Goal: Task Accomplishment & Management: Manage account settings

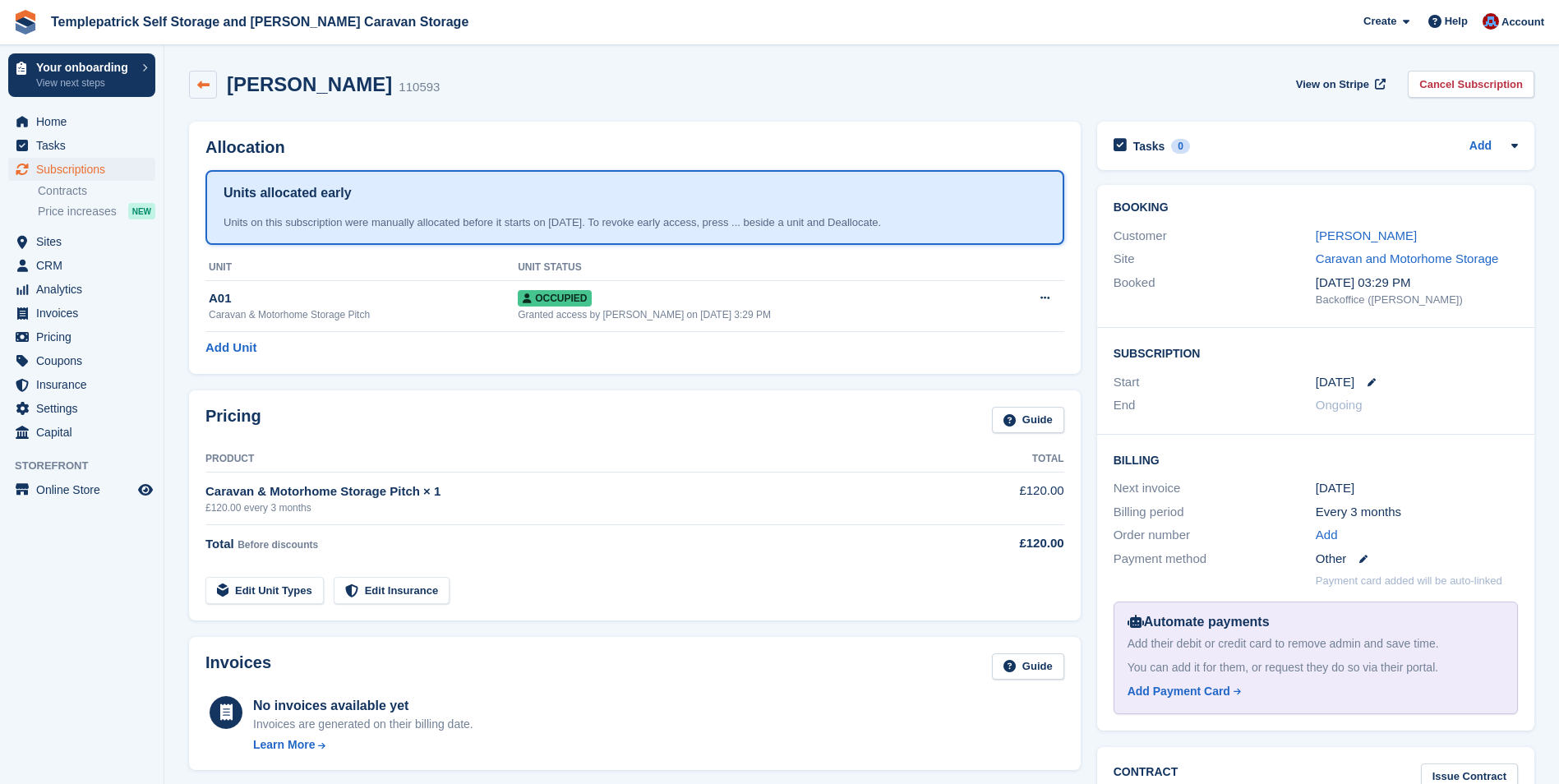
click at [206, 88] on icon at bounding box center [203, 85] width 12 height 12
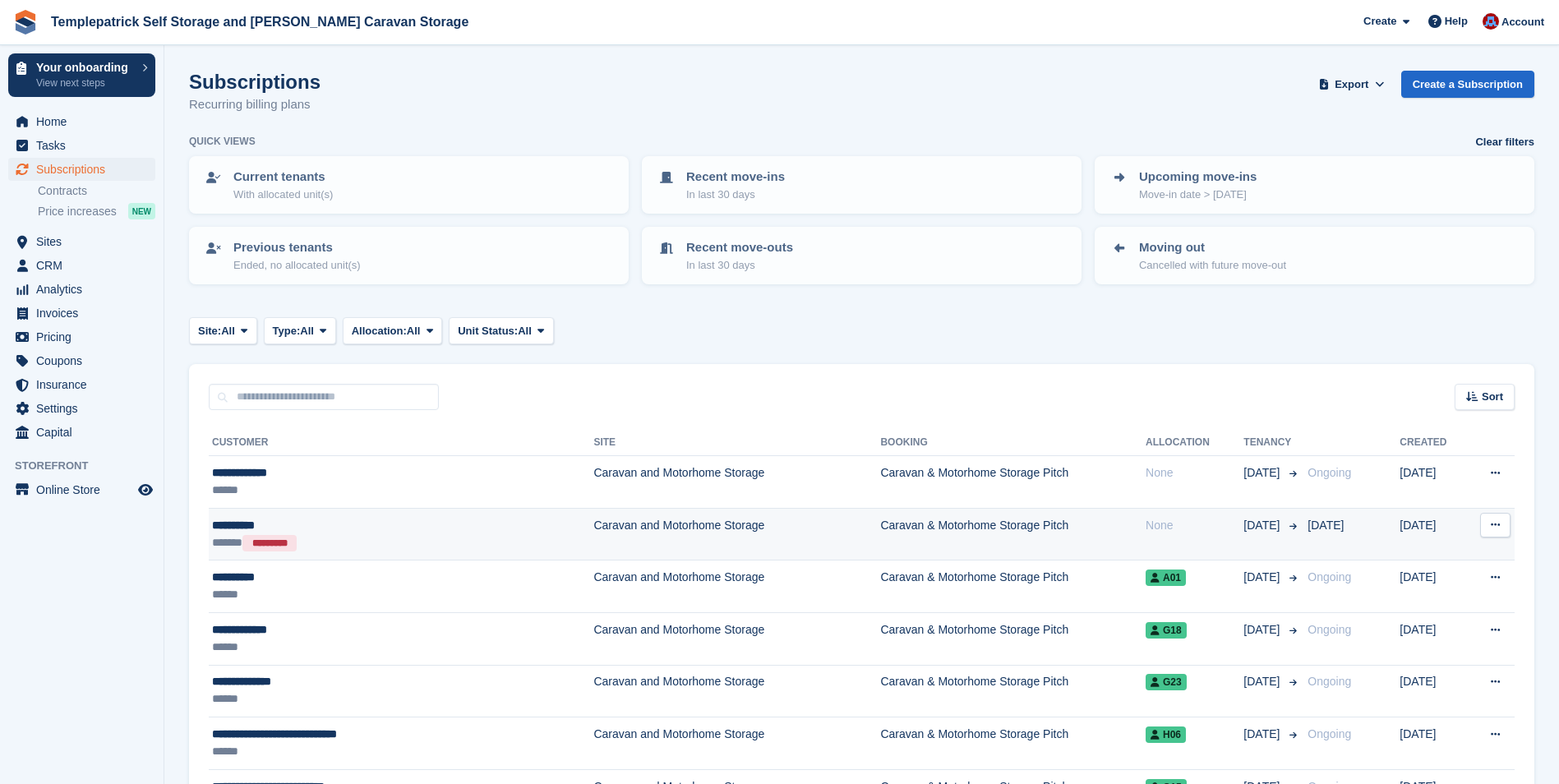
click at [1500, 527] on icon at bounding box center [1495, 524] width 9 height 11
click at [1427, 555] on p "View customer" at bounding box center [1432, 557] width 143 height 21
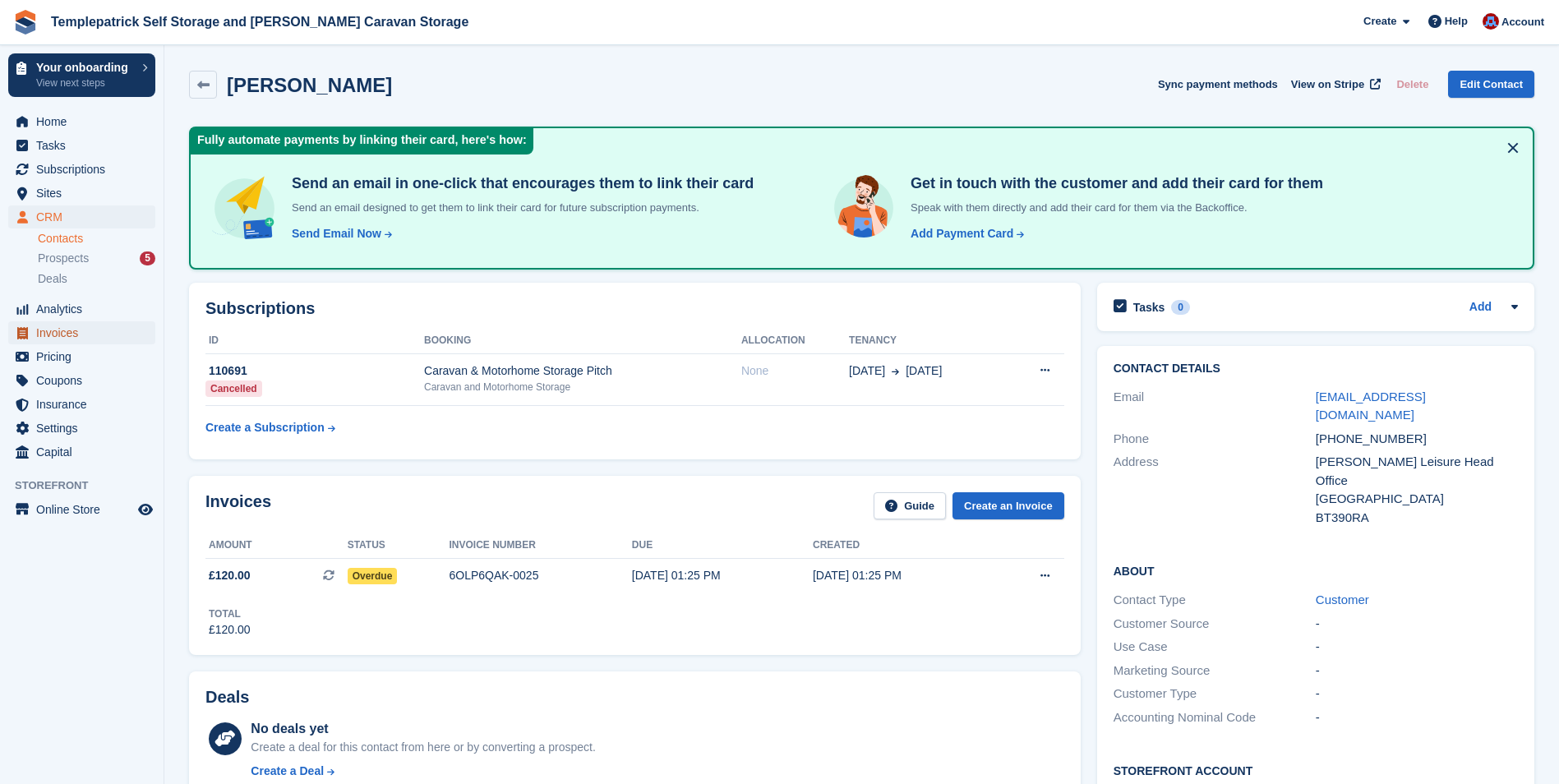
click at [55, 328] on span "Invoices" at bounding box center [85, 333] width 98 height 23
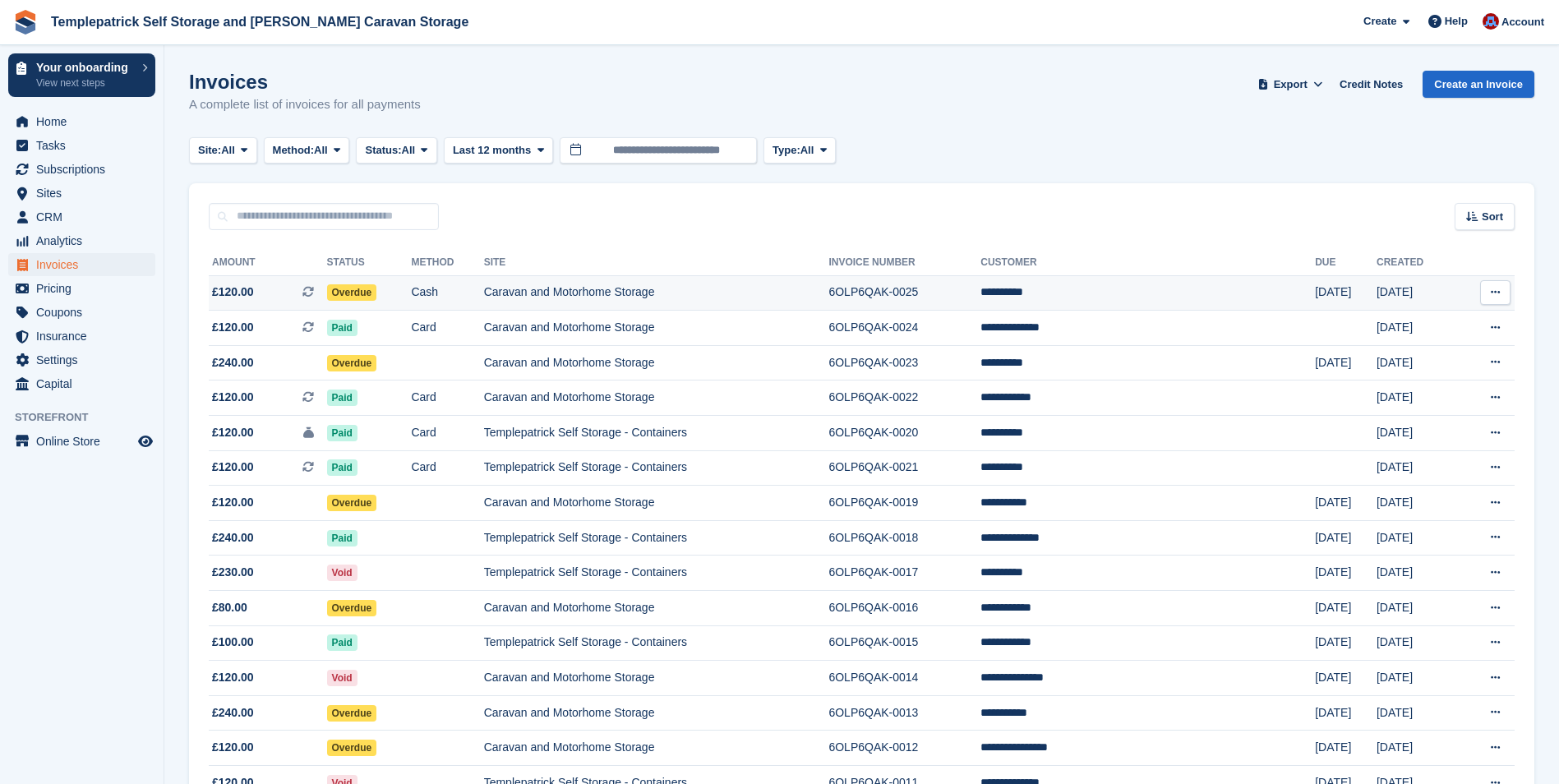
click at [1496, 288] on icon at bounding box center [1495, 291] width 9 height 11
click at [1427, 407] on p "View Subscription" at bounding box center [1432, 408] width 143 height 21
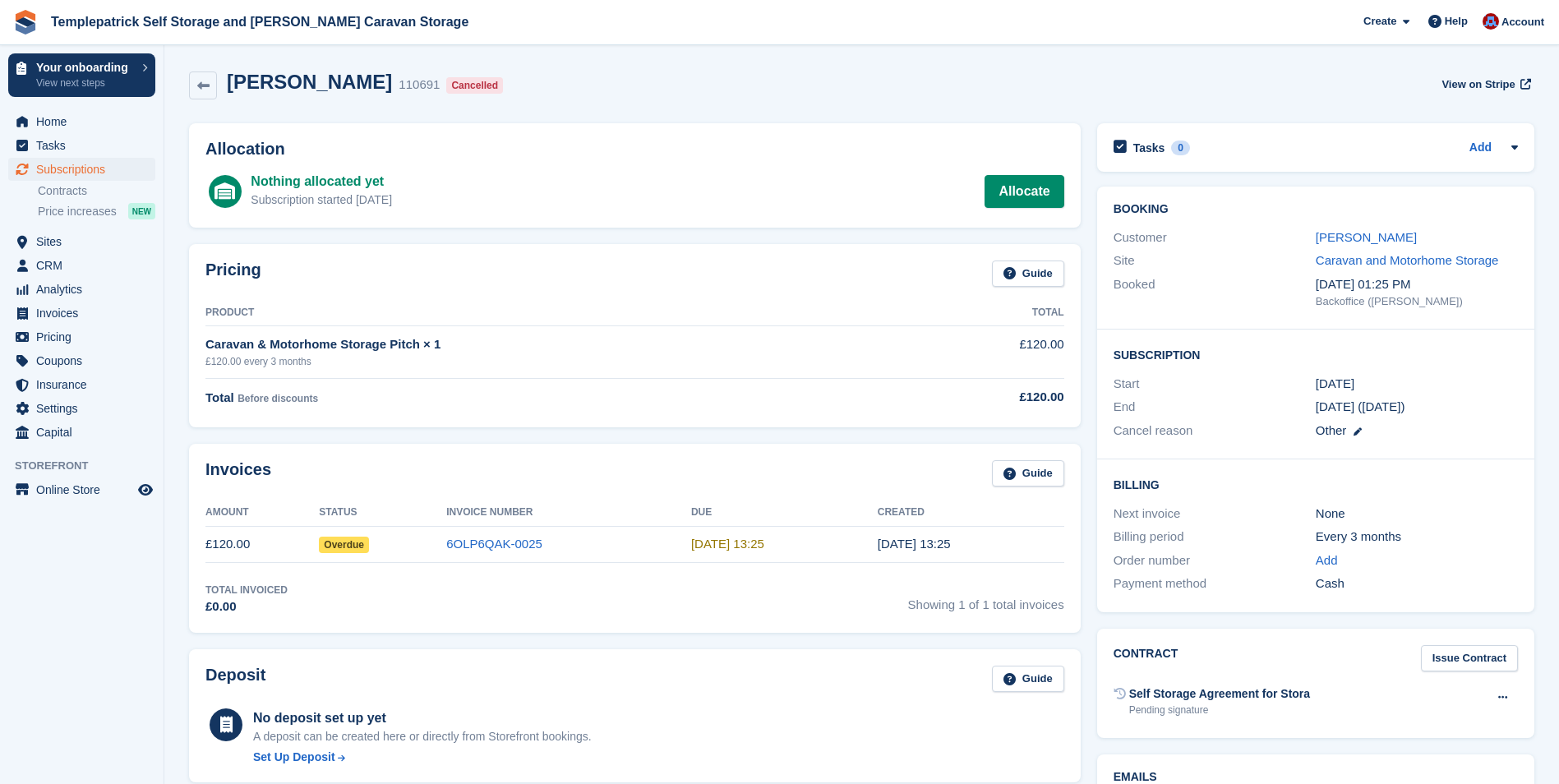
click at [230, 80] on h2 "Leigh Test" at bounding box center [310, 82] width 165 height 22
click at [63, 311] on span "Invoices" at bounding box center [85, 313] width 98 height 23
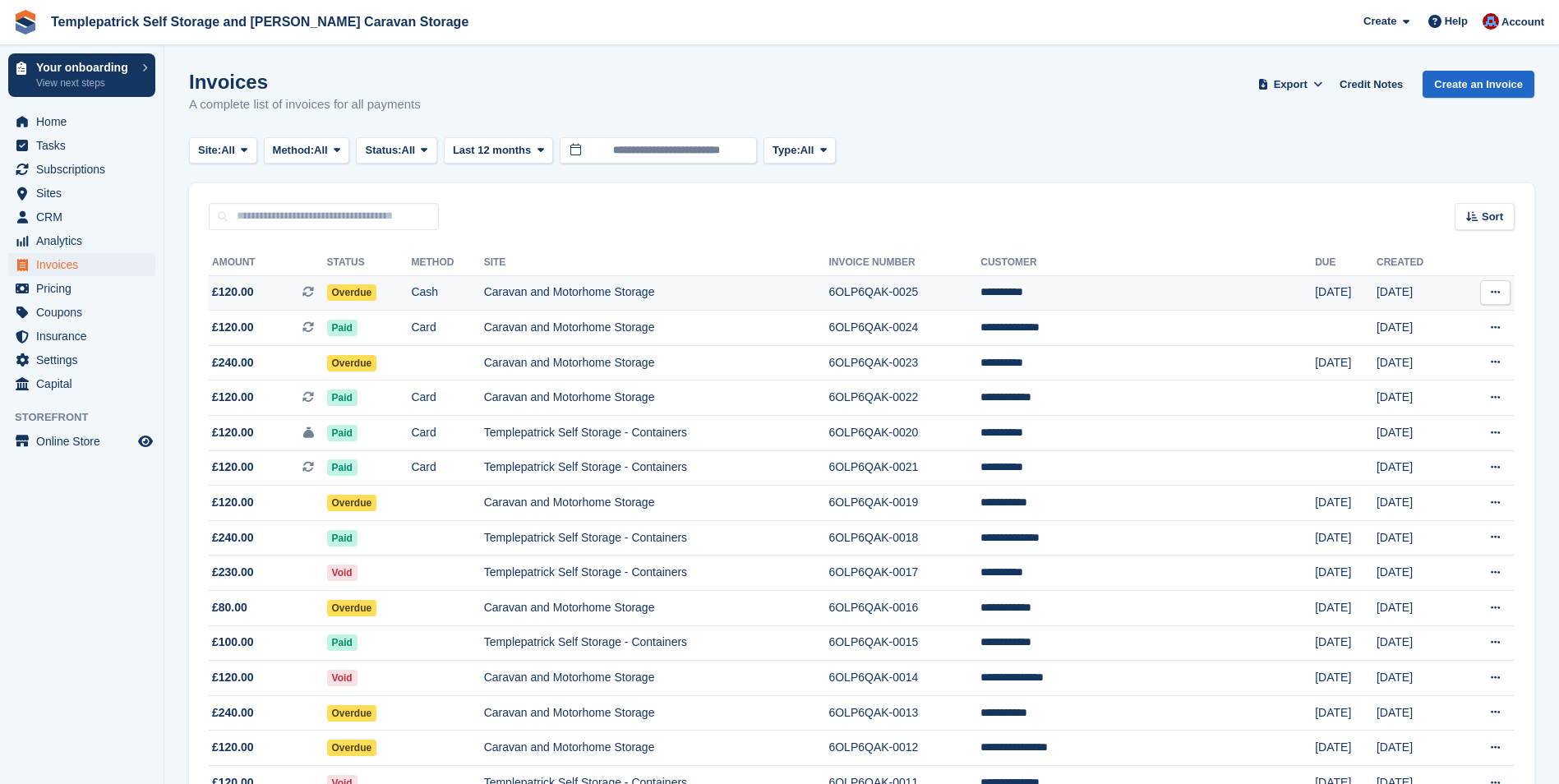
click at [233, 290] on span "£120.00" at bounding box center [233, 291] width 42 height 17
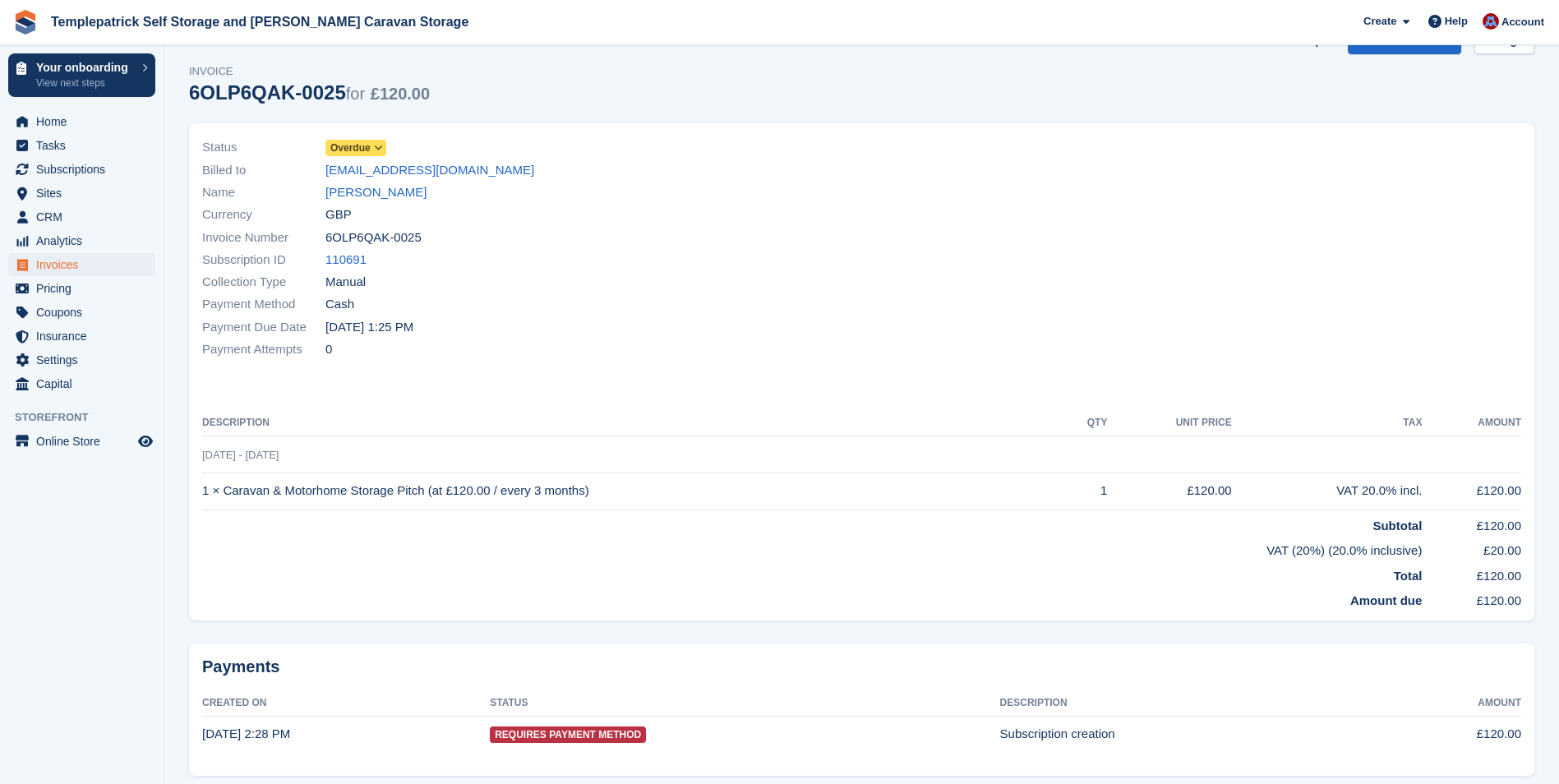
scroll to position [7, 0]
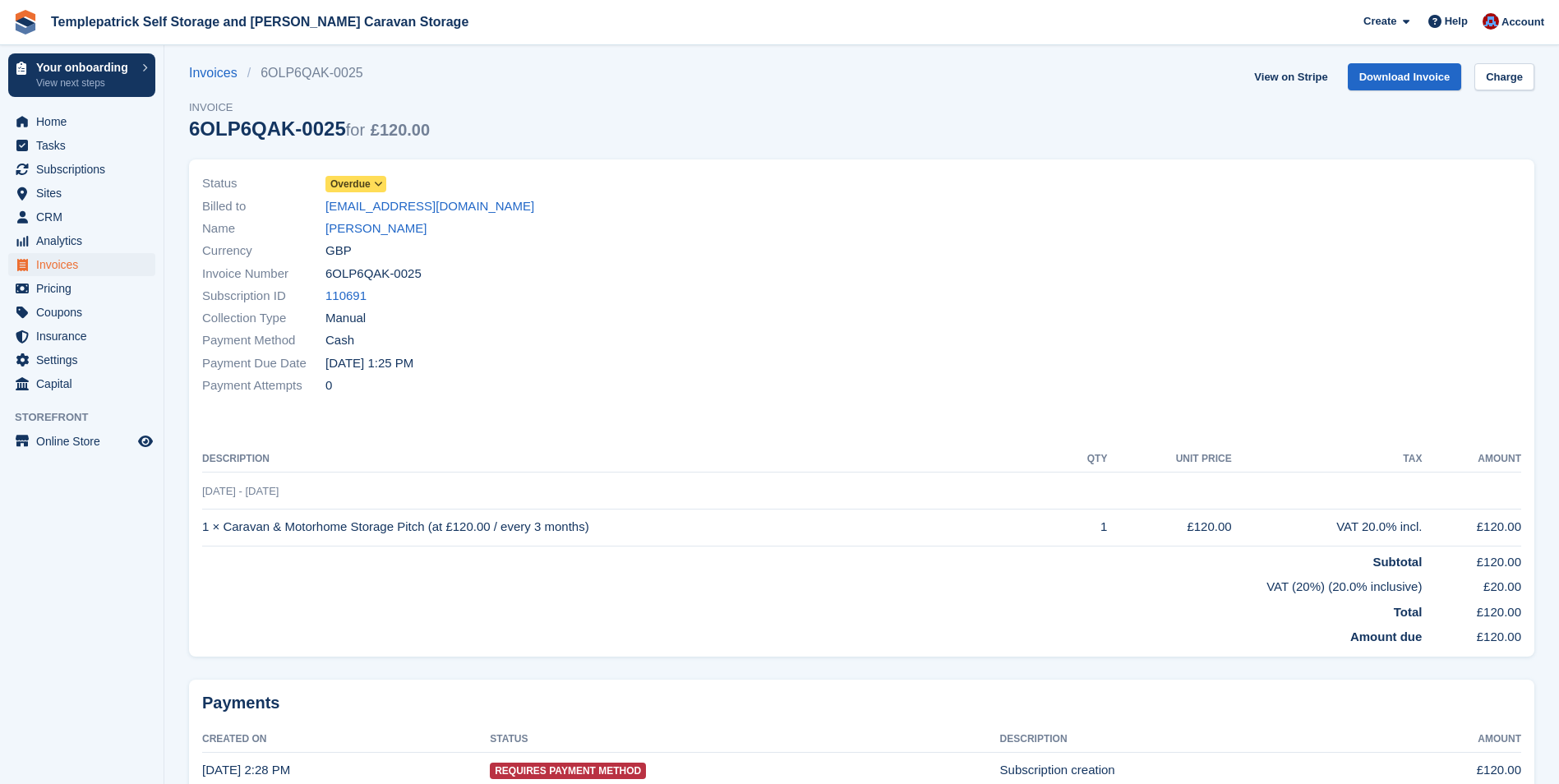
click at [378, 182] on icon at bounding box center [378, 184] width 9 height 10
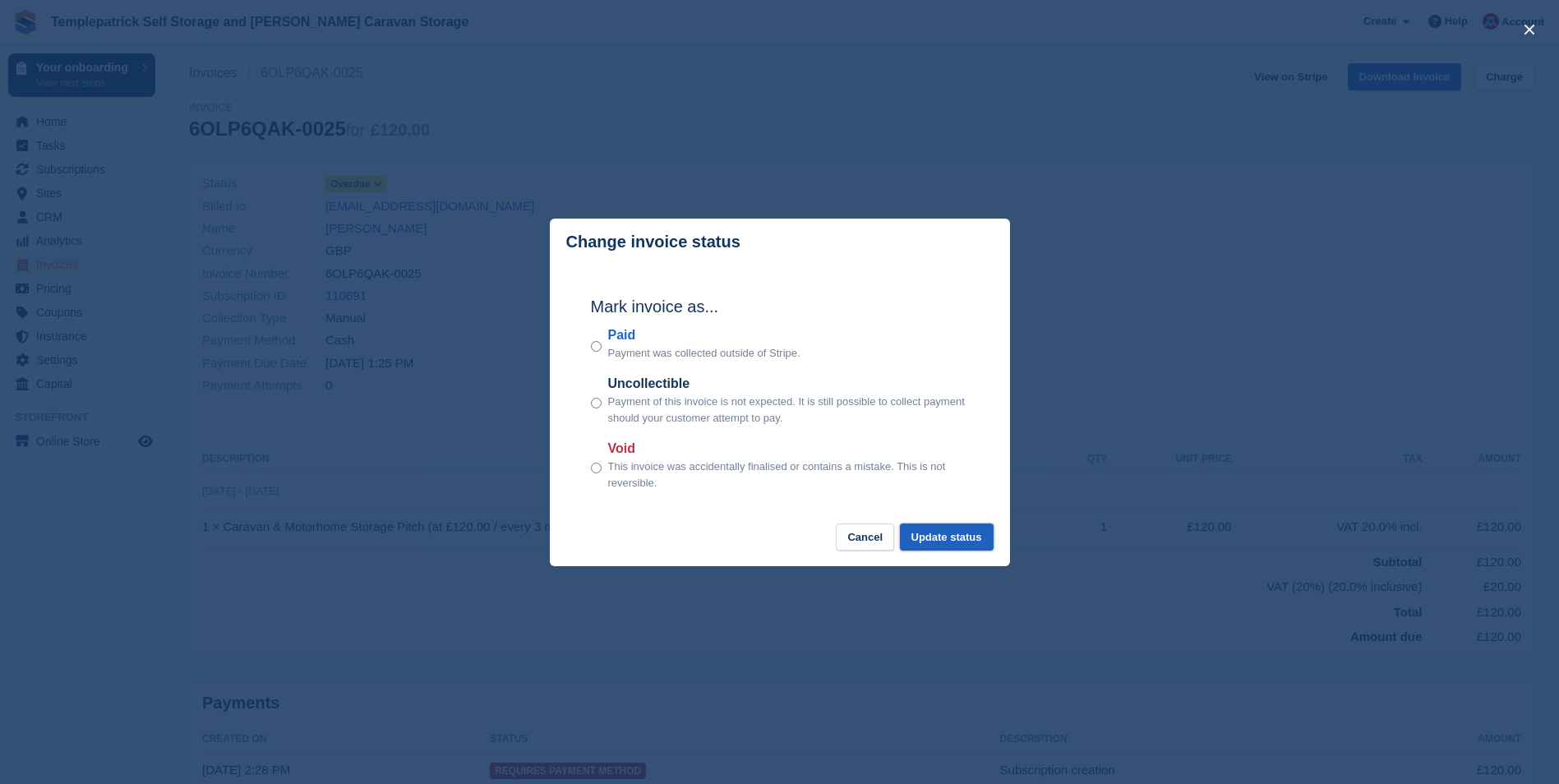
click at [960, 534] on button "Update status" at bounding box center [946, 536] width 93 height 27
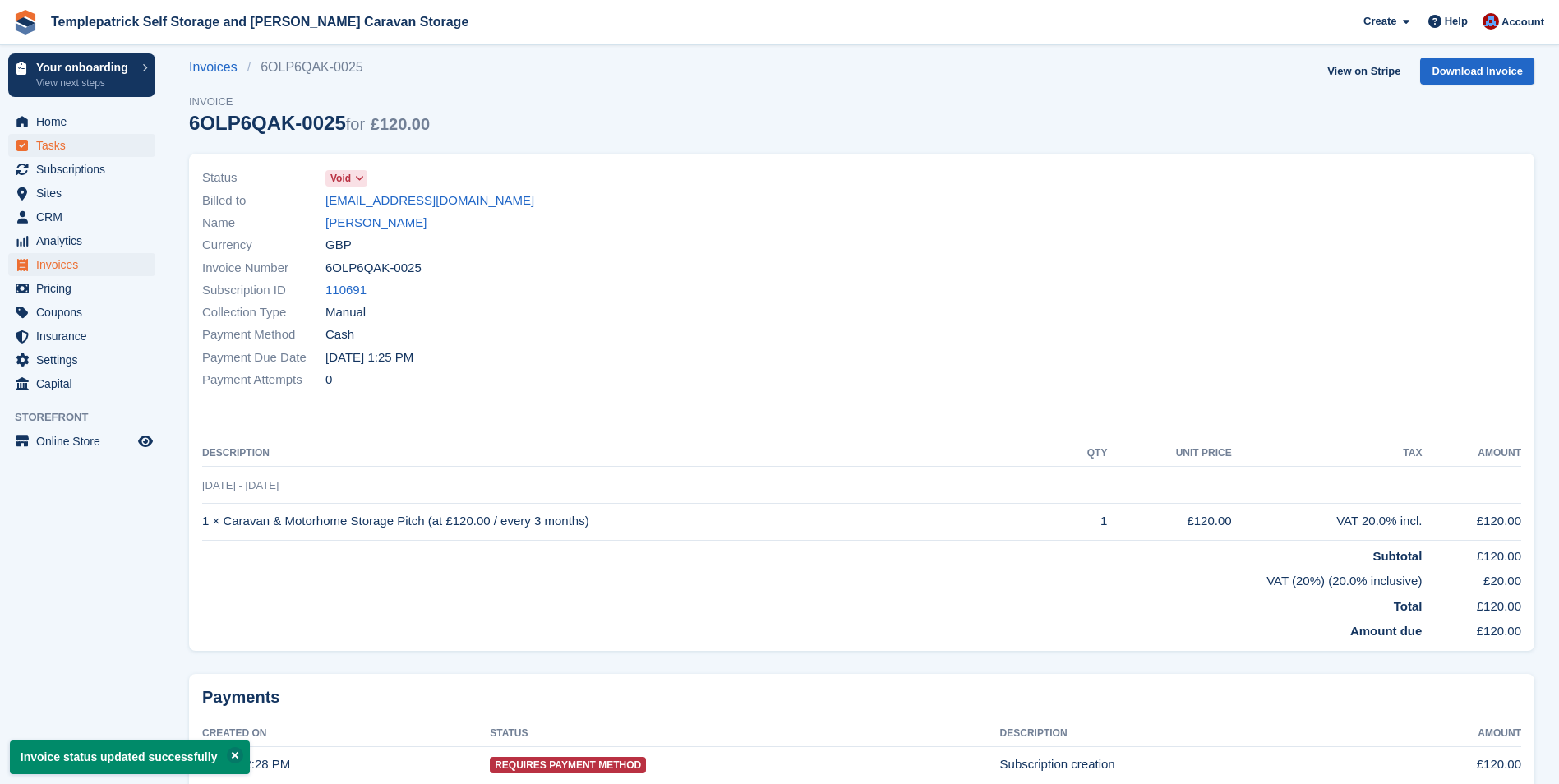
scroll to position [0, 0]
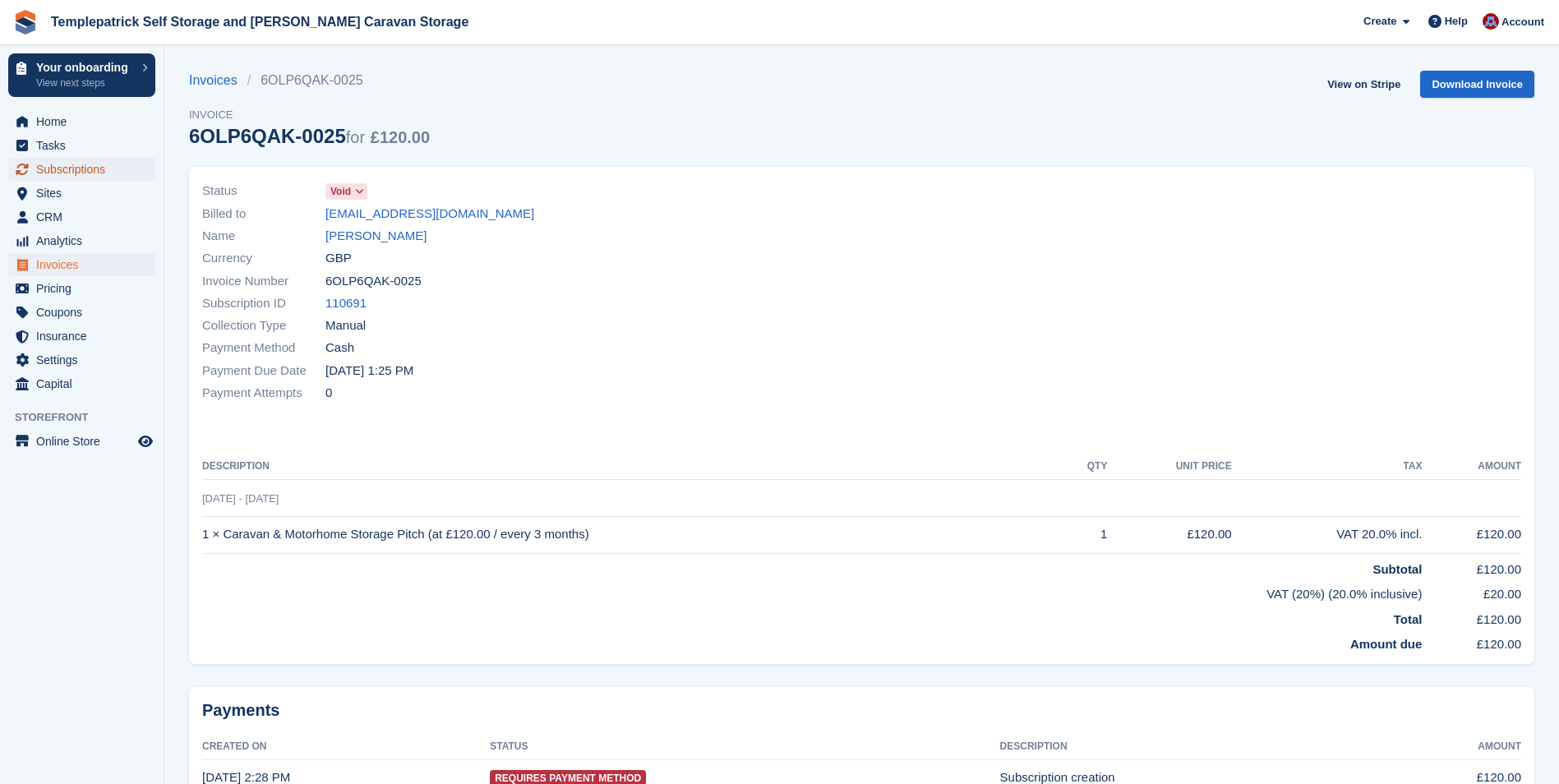
click at [69, 165] on span "Subscriptions" at bounding box center [85, 169] width 98 height 23
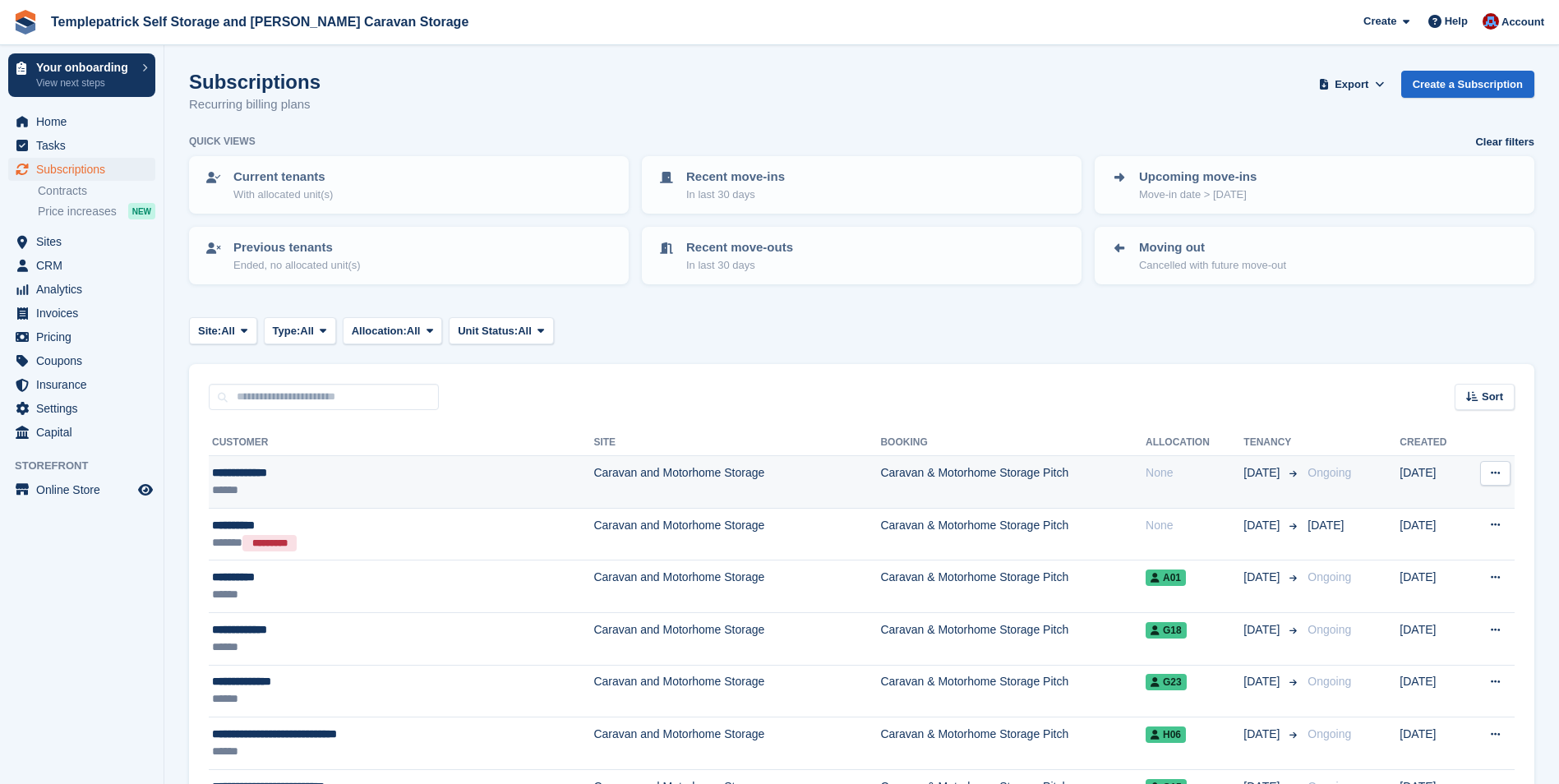
click at [235, 475] on div "**********" at bounding box center [347, 472] width 270 height 17
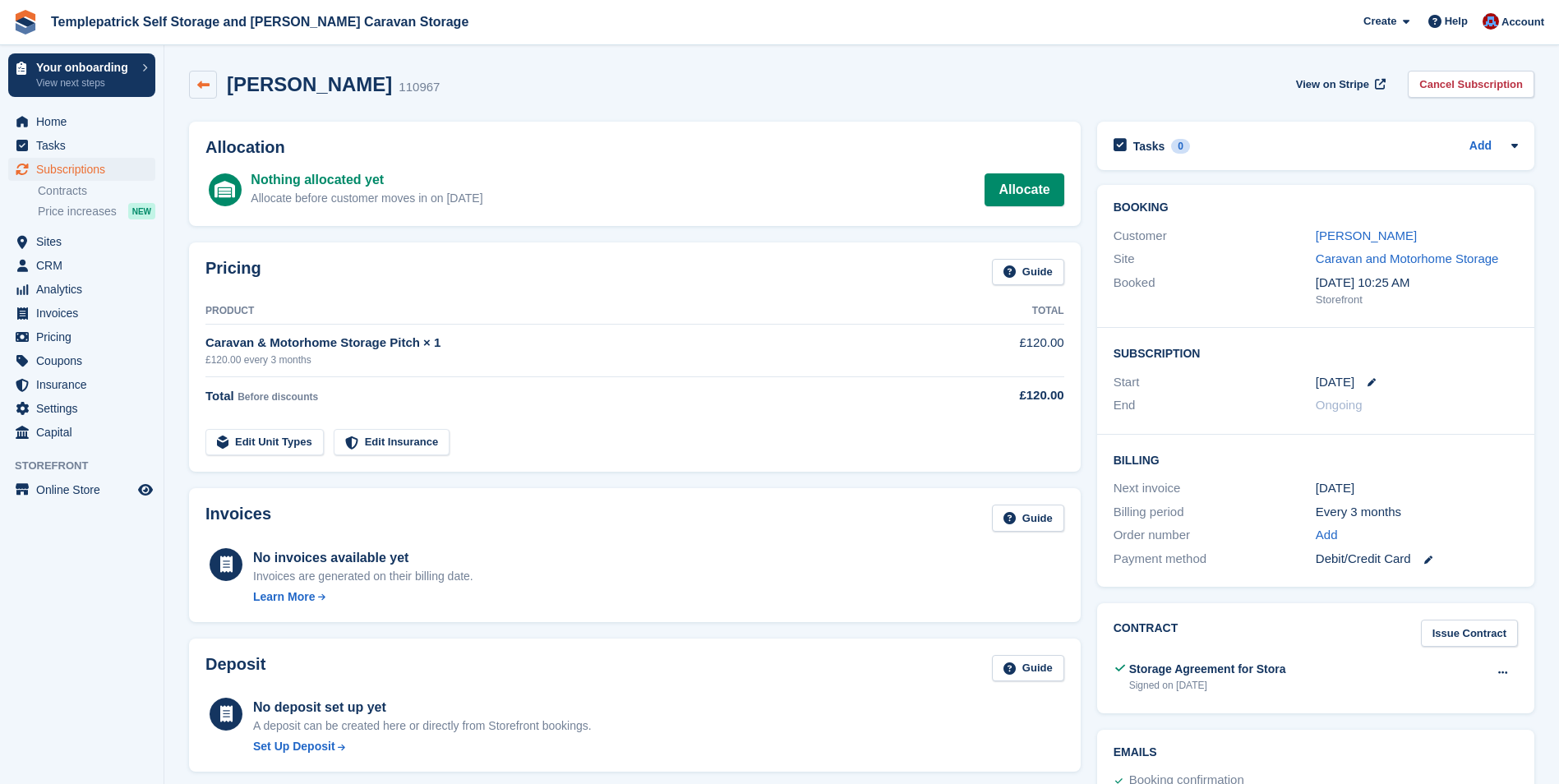
click at [214, 73] on link at bounding box center [203, 85] width 28 height 28
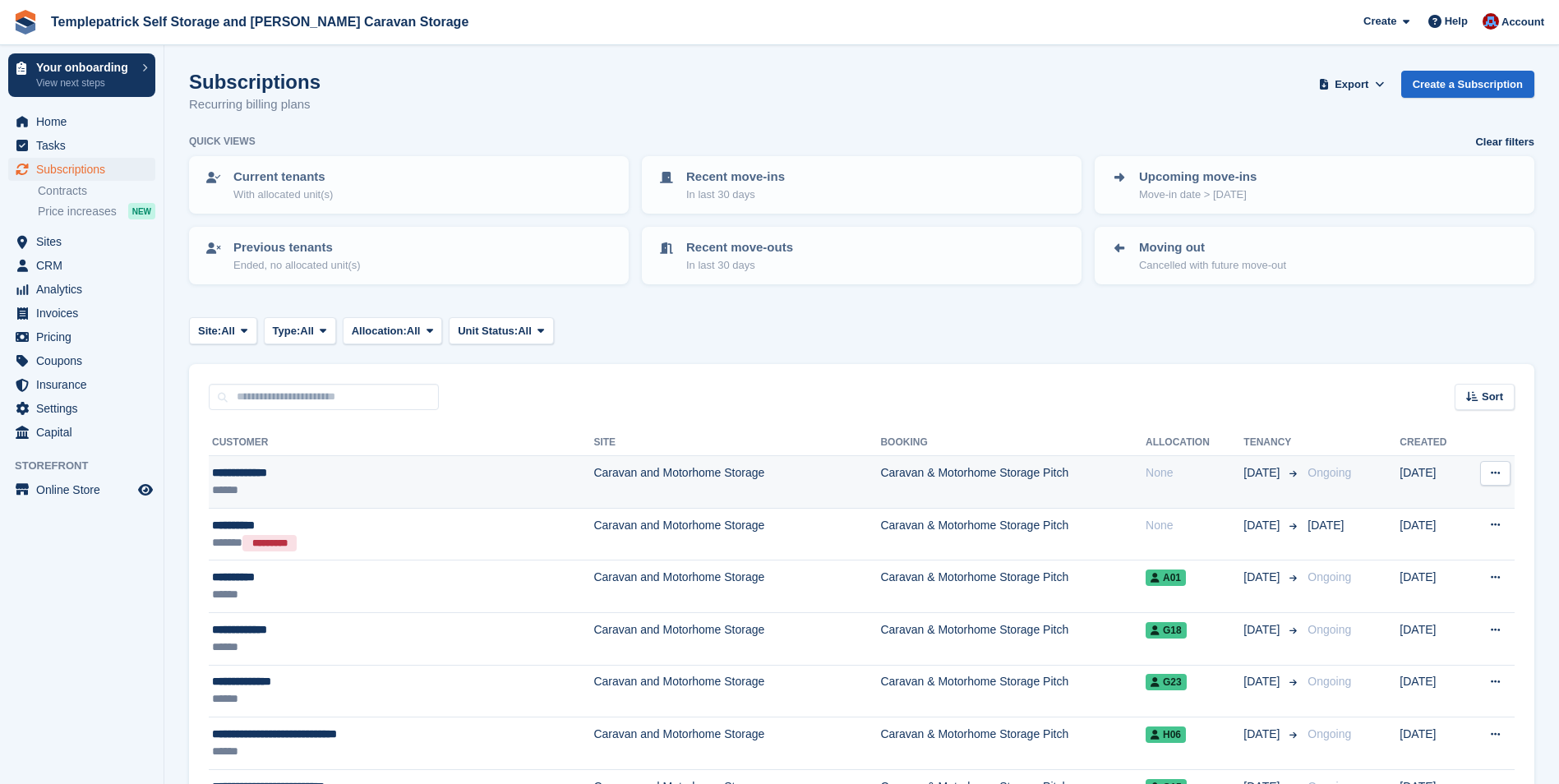
click at [246, 478] on div "**********" at bounding box center [347, 472] width 270 height 17
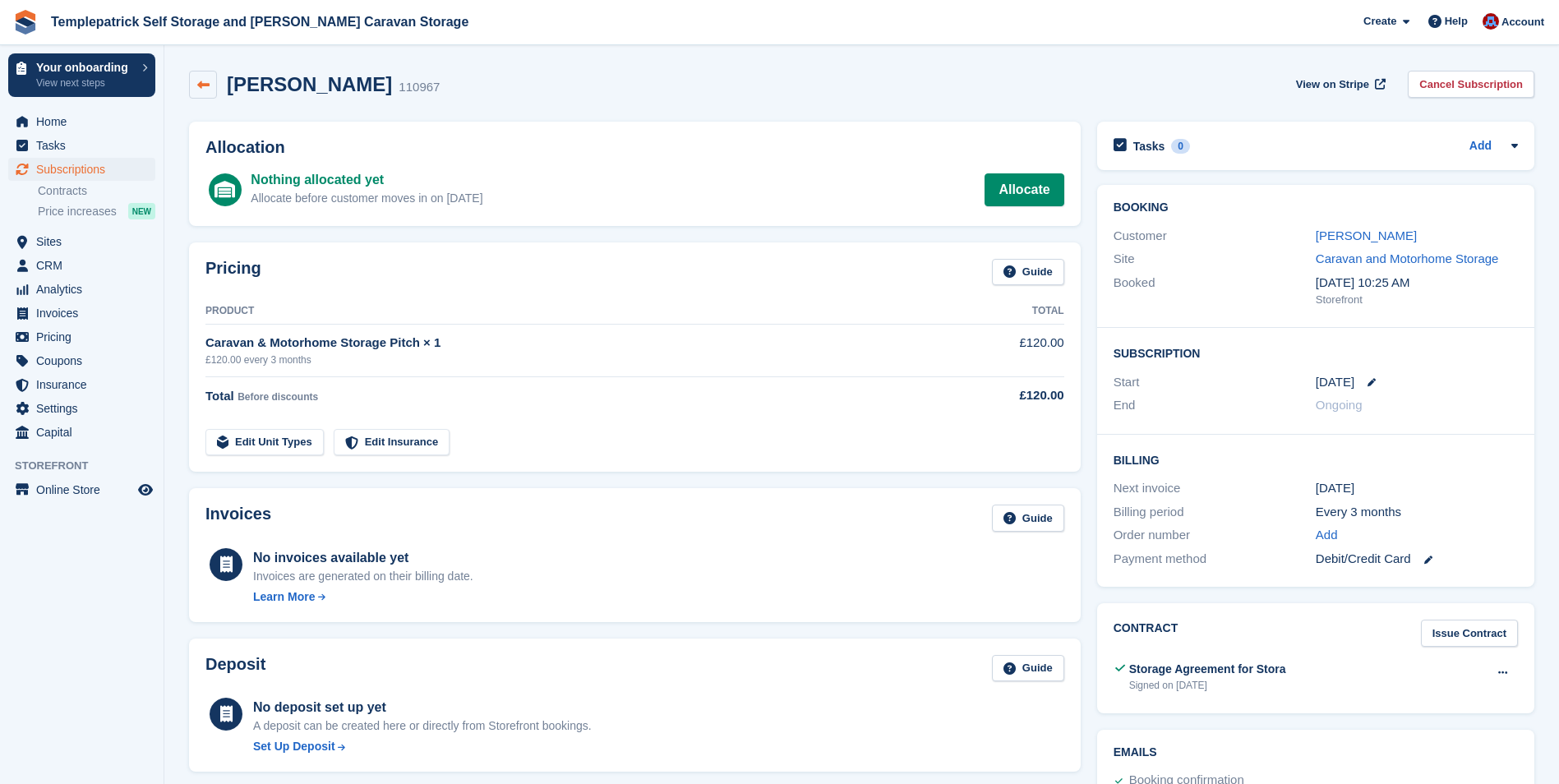
click at [190, 83] on link at bounding box center [203, 85] width 28 height 28
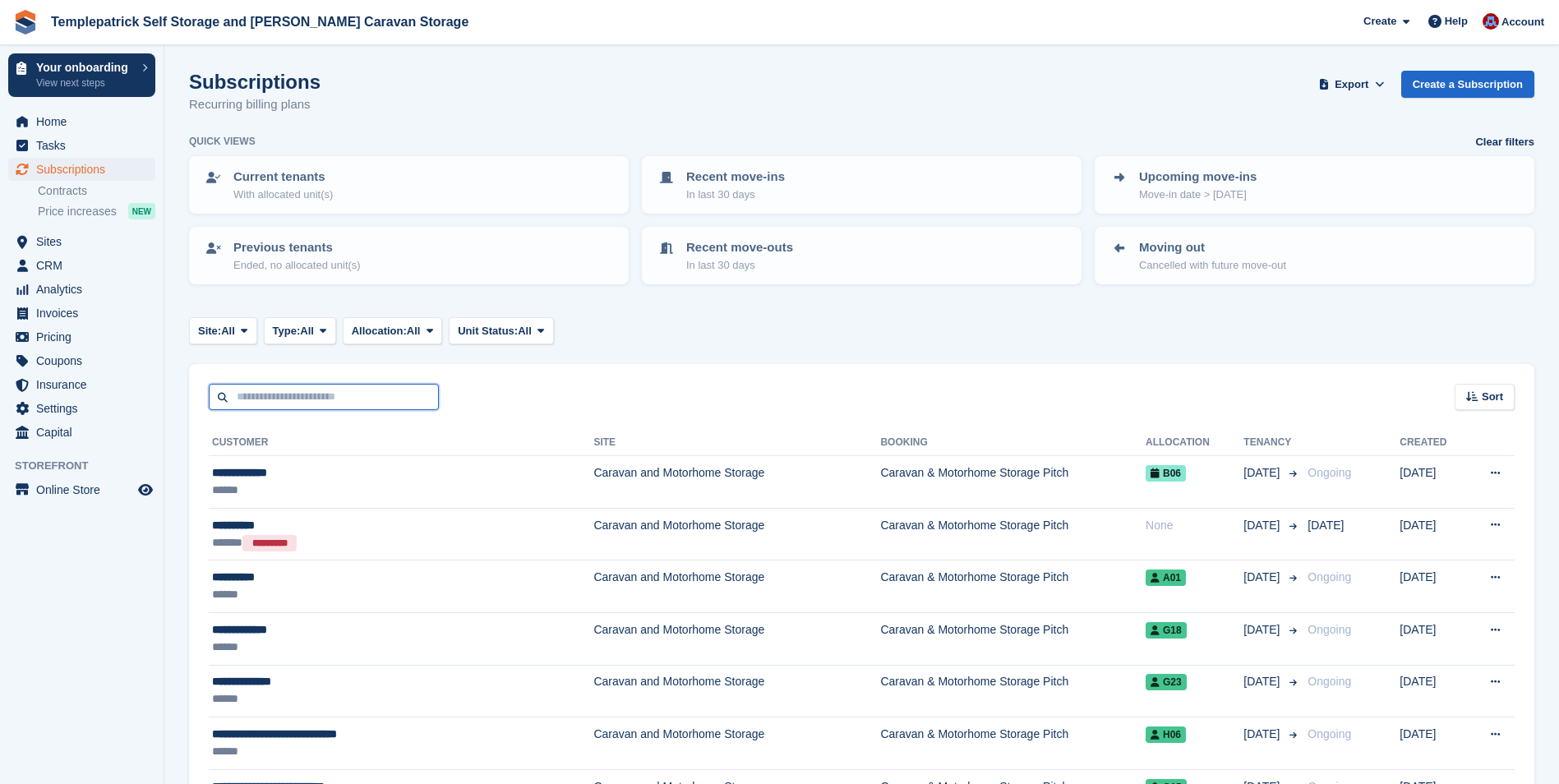
click at [318, 406] on input "text" at bounding box center [324, 397] width 230 height 27
type input "*****"
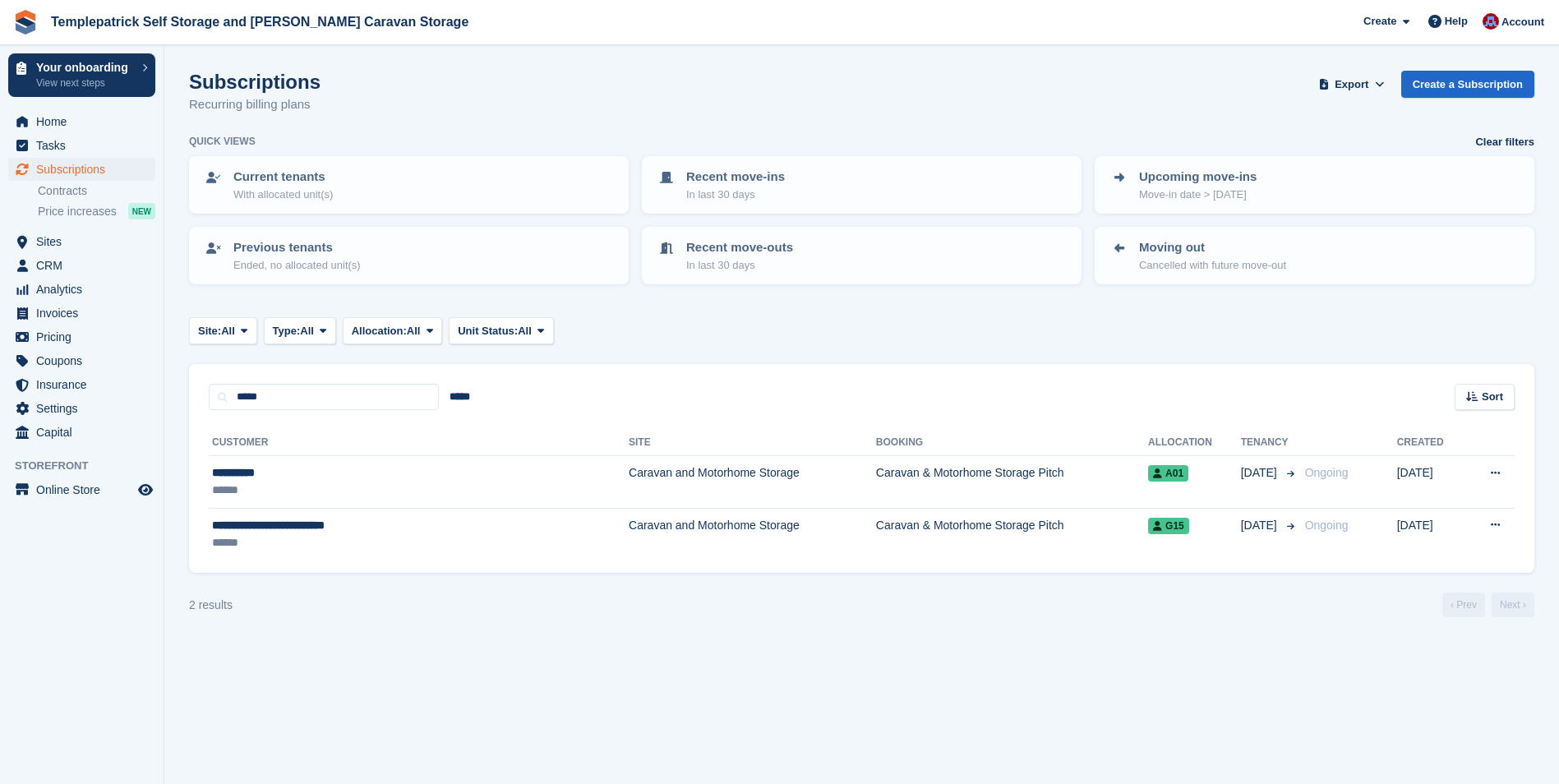
drag, startPoint x: 400, startPoint y: 825, endPoint x: 474, endPoint y: 825, distance: 74.0
click at [474, 783] on html "Templepatrick Self Storage and [PERSON_NAME] Caravan Storage Create Subscriptio…" at bounding box center [780, 392] width 1559 height 784
drag, startPoint x: 339, startPoint y: 393, endPoint x: 198, endPoint y: 399, distance: 141.1
click at [198, 399] on div "***** ***** Sort Sort by Customer name Date created Move in date Move out date …" at bounding box center [862, 387] width 1346 height 47
type input "******"
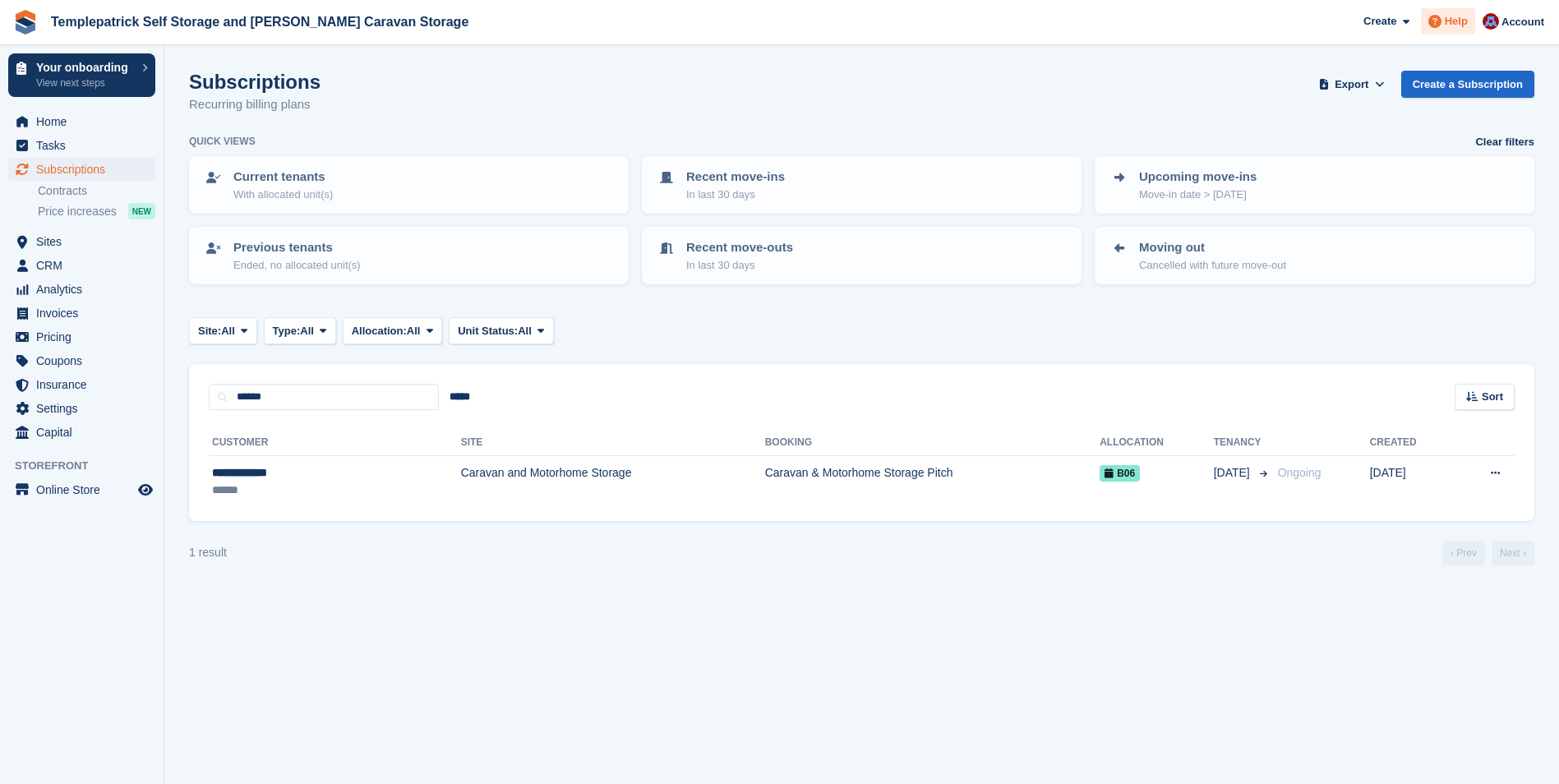
click at [1460, 25] on span "Help" at bounding box center [1457, 21] width 23 height 17
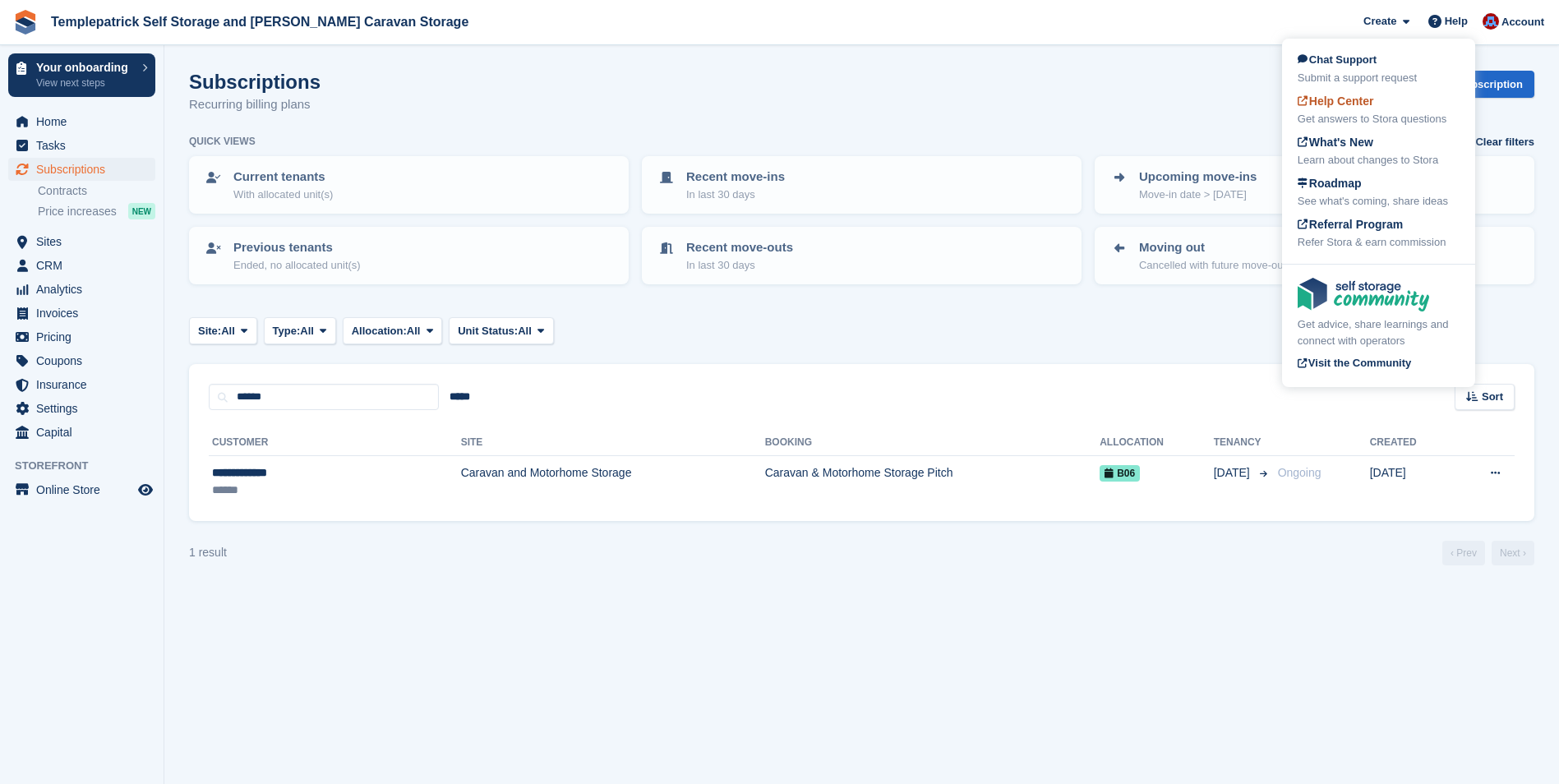
click at [1341, 111] on div "Get answers to Stora questions" at bounding box center [1379, 119] width 162 height 17
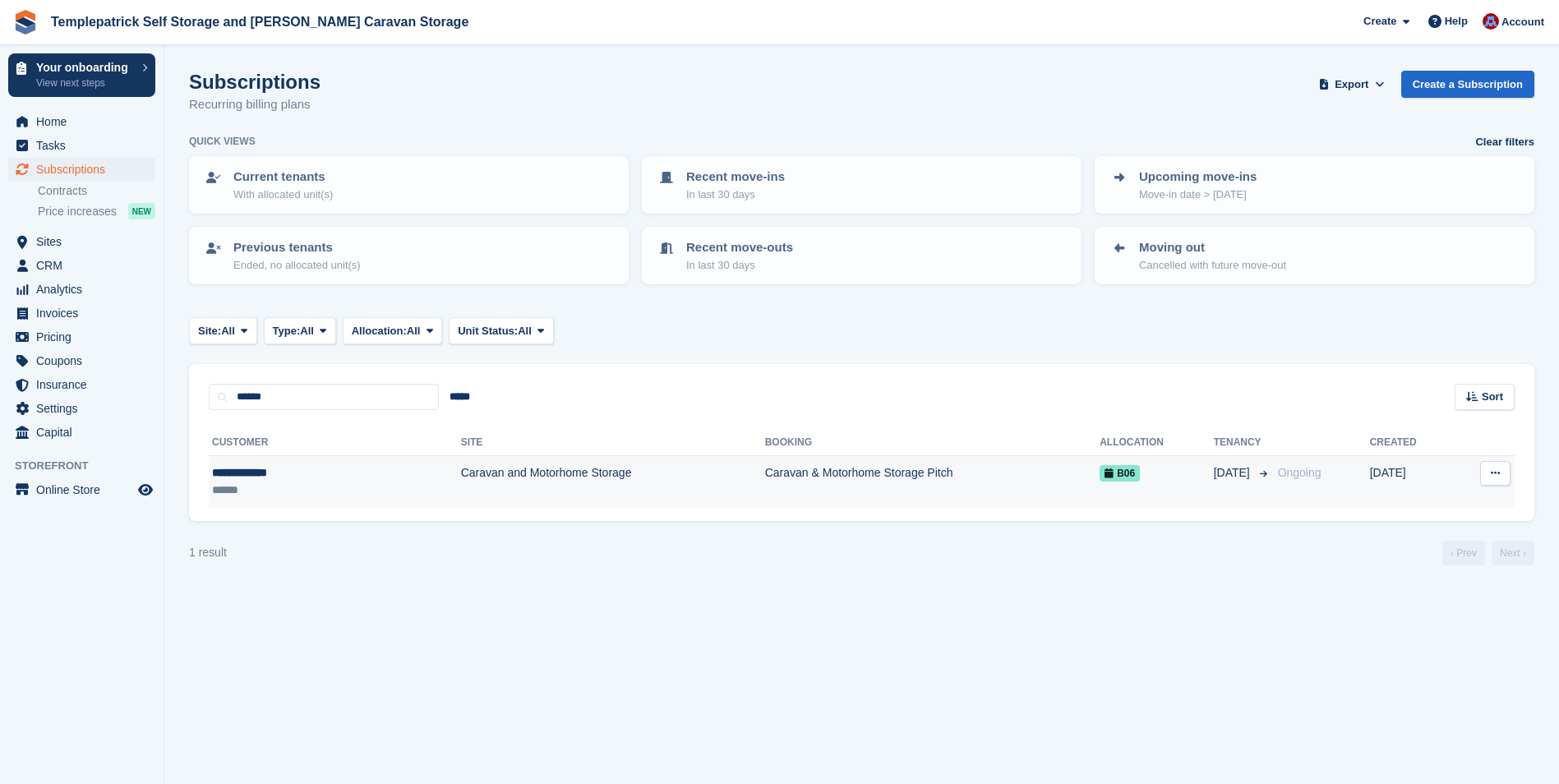
click at [246, 477] on div "**********" at bounding box center [281, 472] width 138 height 17
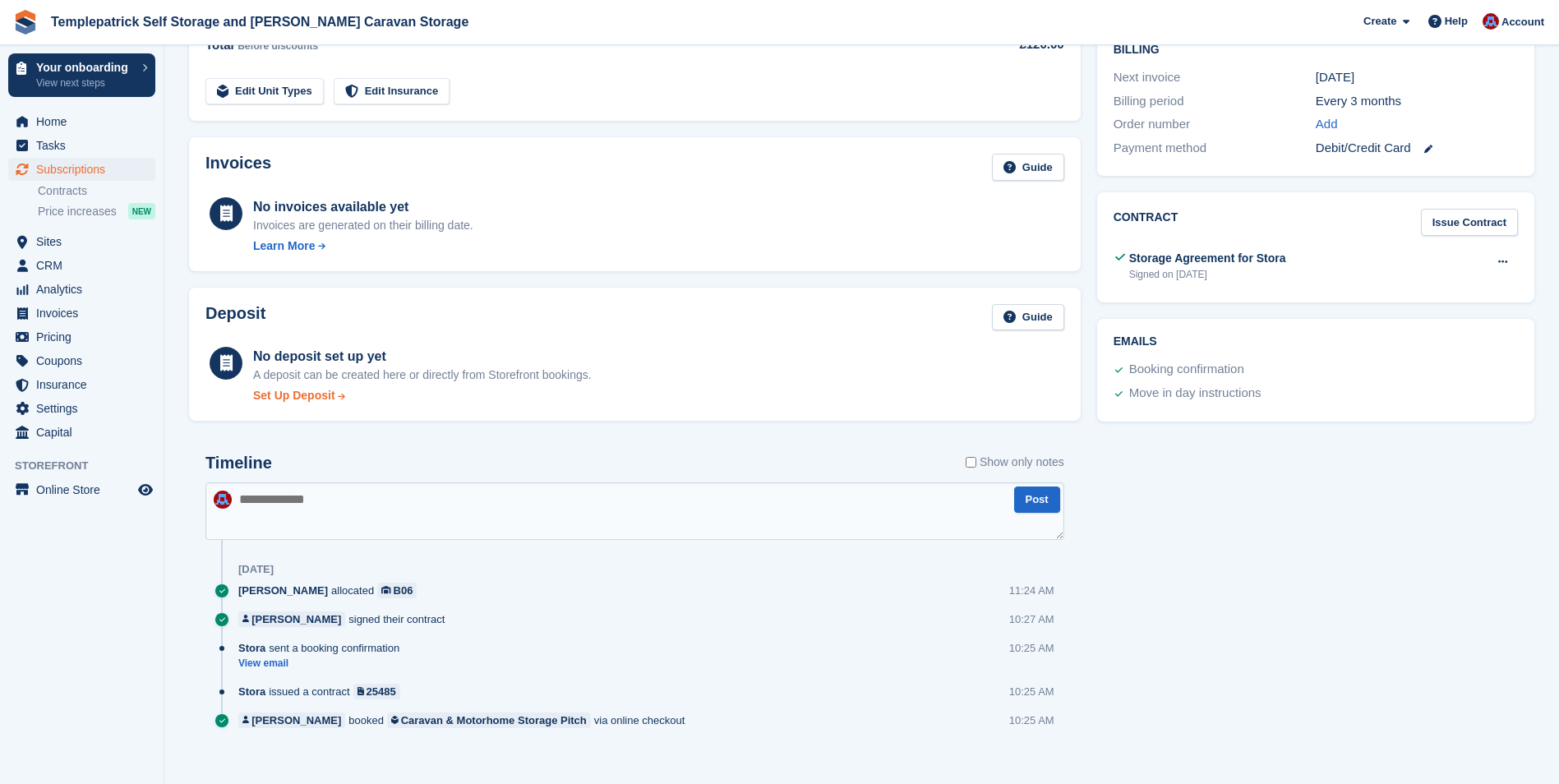
scroll to position [426, 0]
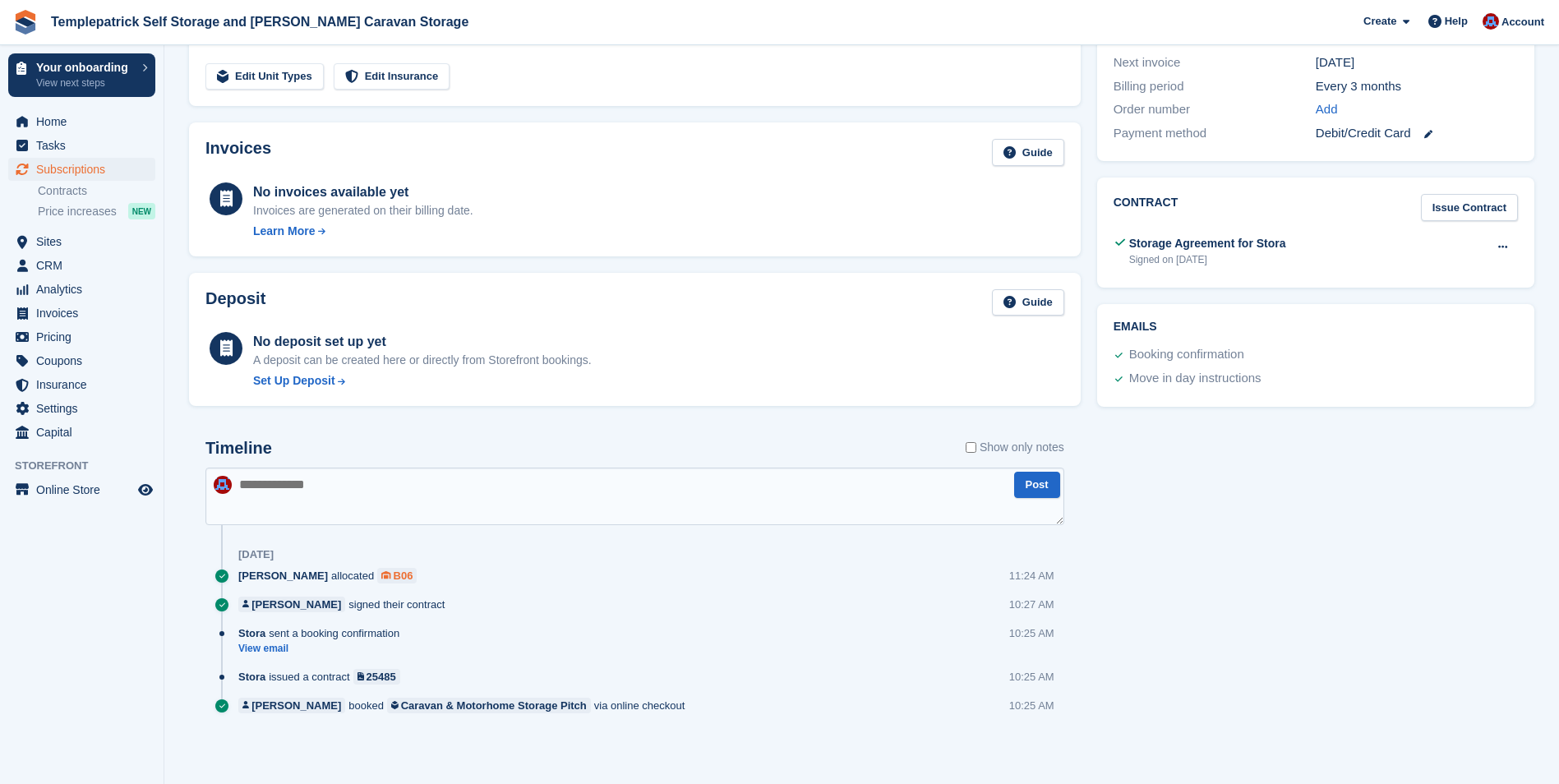
click at [394, 579] on div "B06" at bounding box center [404, 575] width 20 height 16
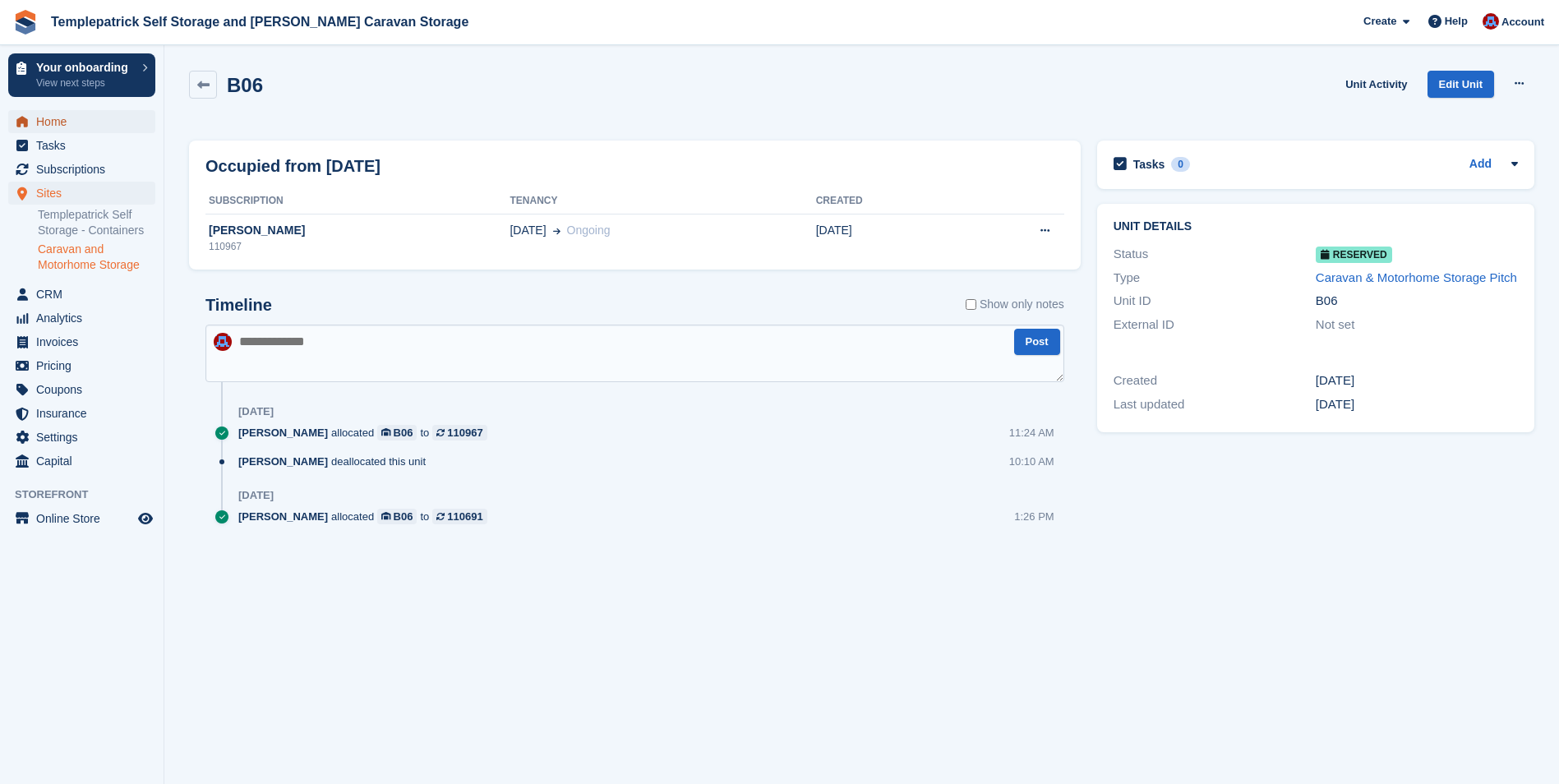
click at [50, 123] on span "Home" at bounding box center [85, 121] width 98 height 23
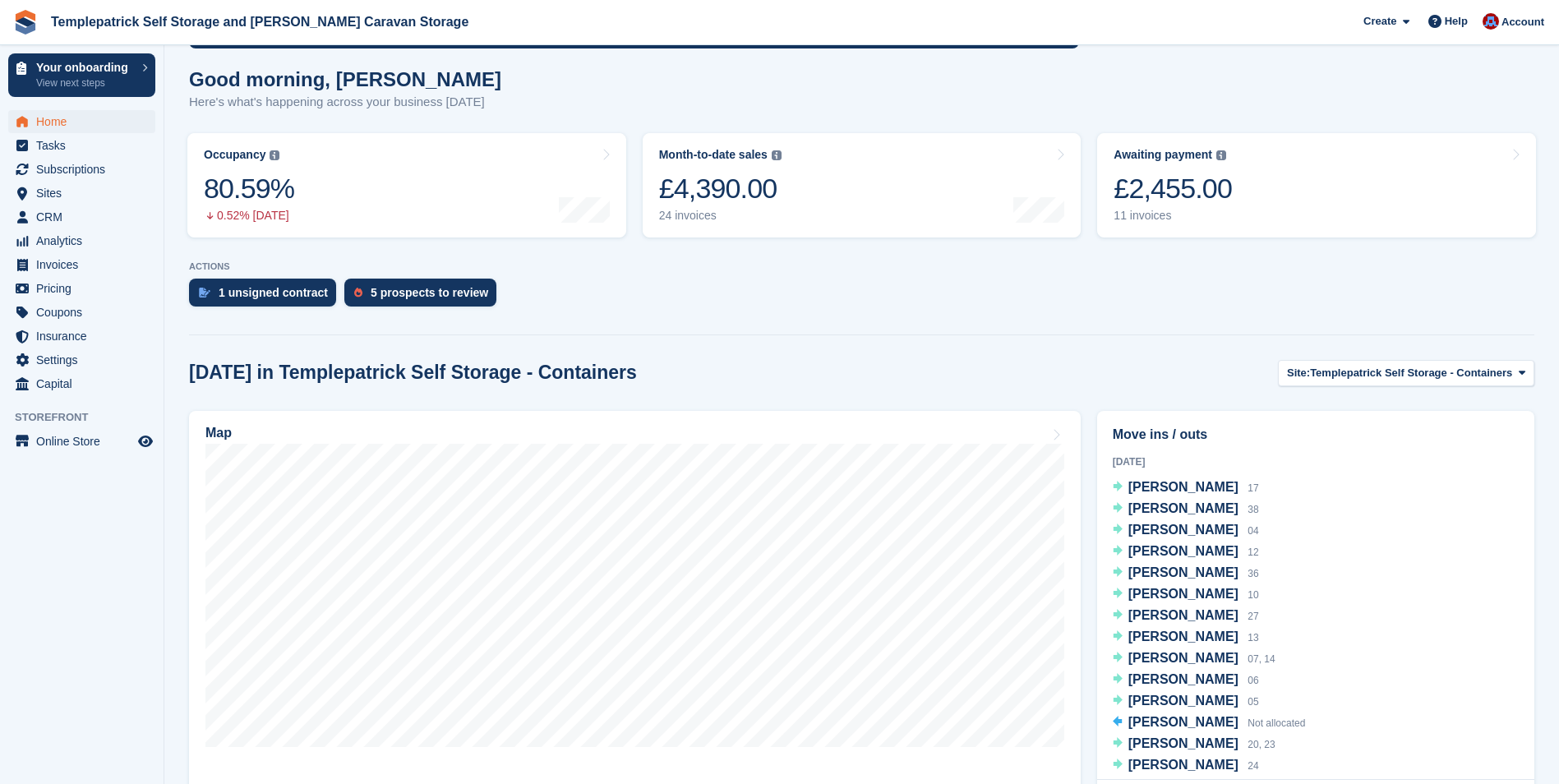
scroll to position [247, 0]
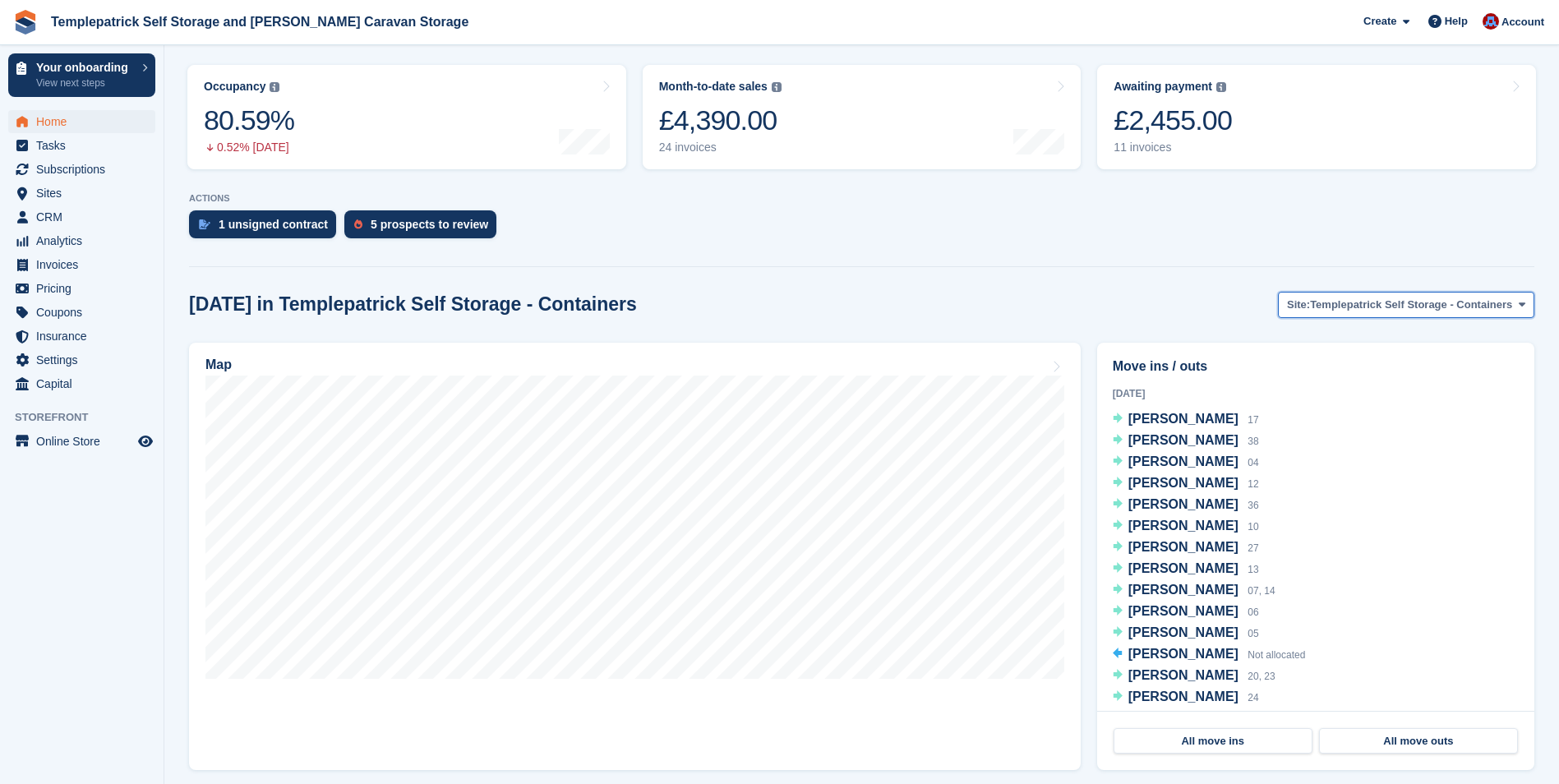
click at [1520, 309] on icon at bounding box center [1523, 304] width 7 height 11
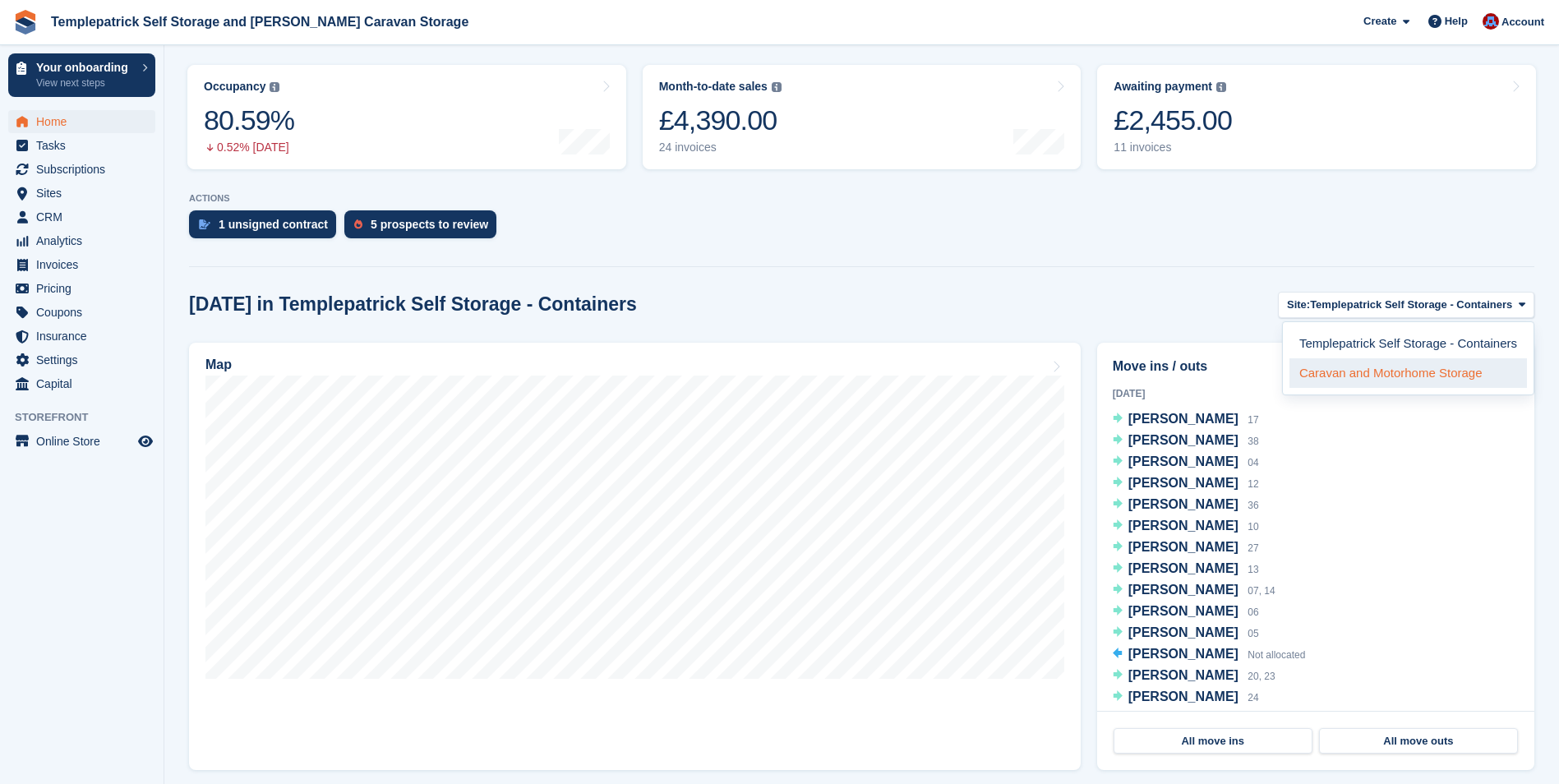
click at [1421, 374] on link "Caravan and Motorhome Storage" at bounding box center [1409, 373] width 238 height 30
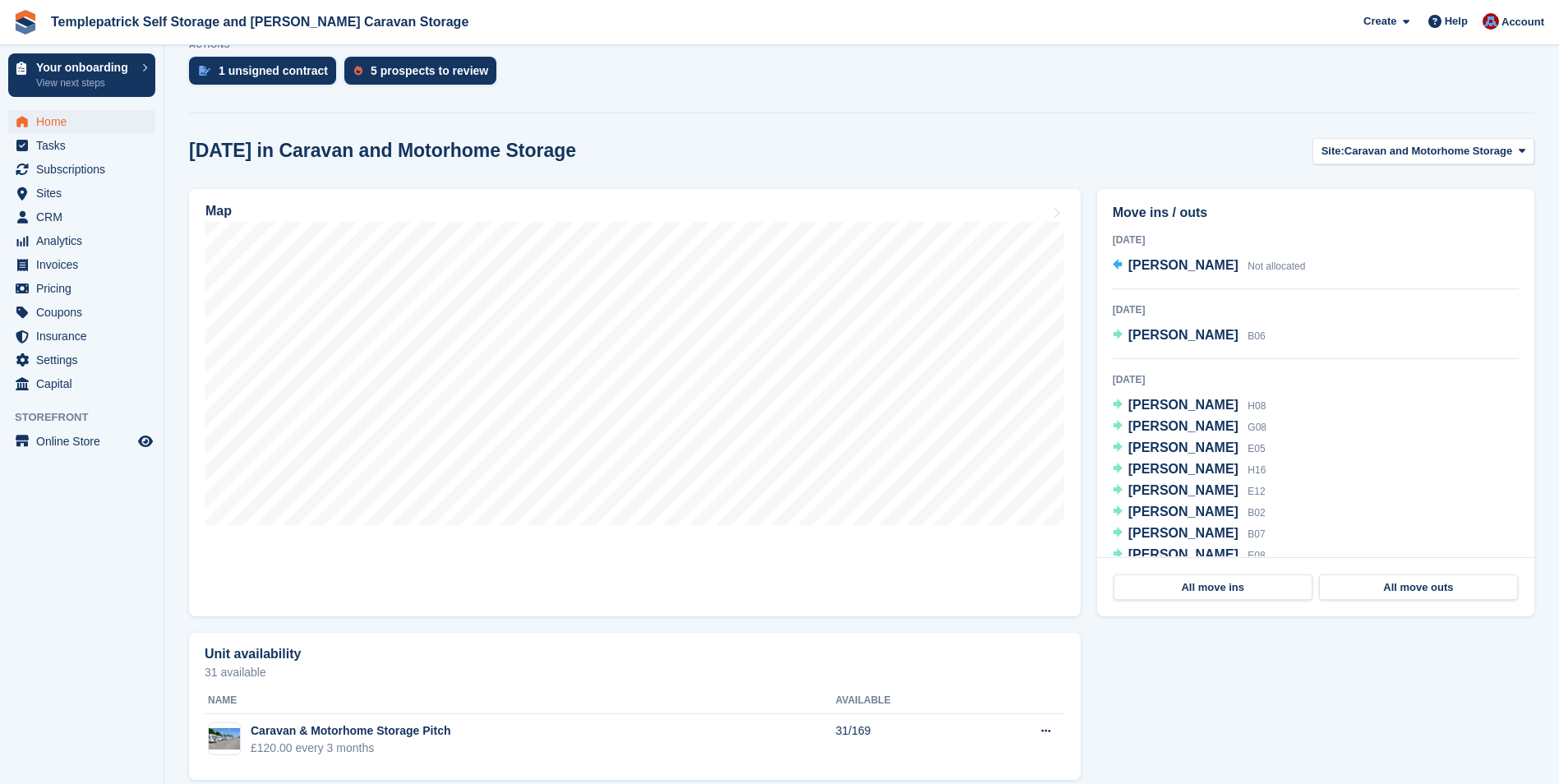
scroll to position [411, 0]
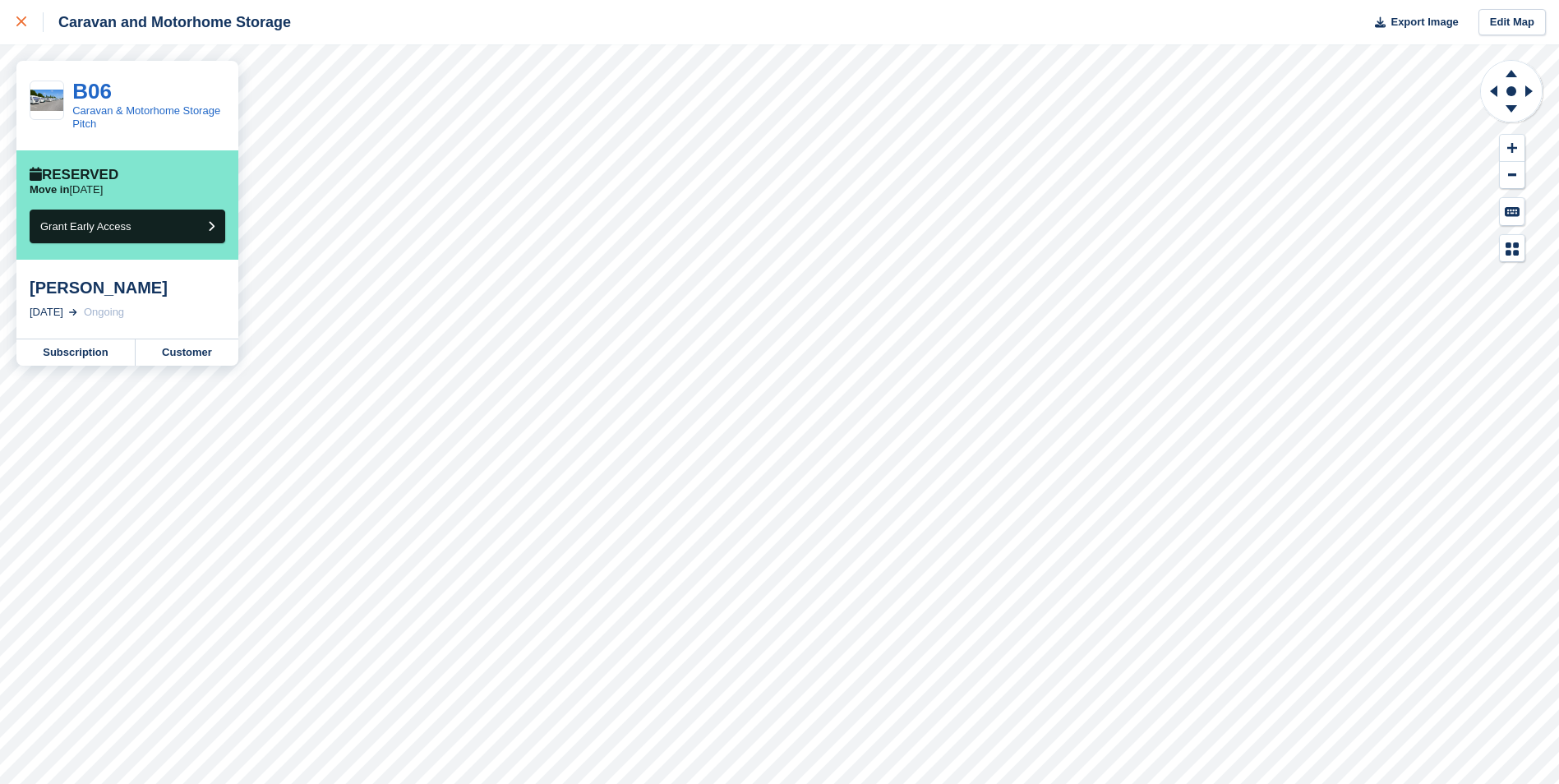
click at [21, 21] on icon at bounding box center [21, 21] width 10 height 10
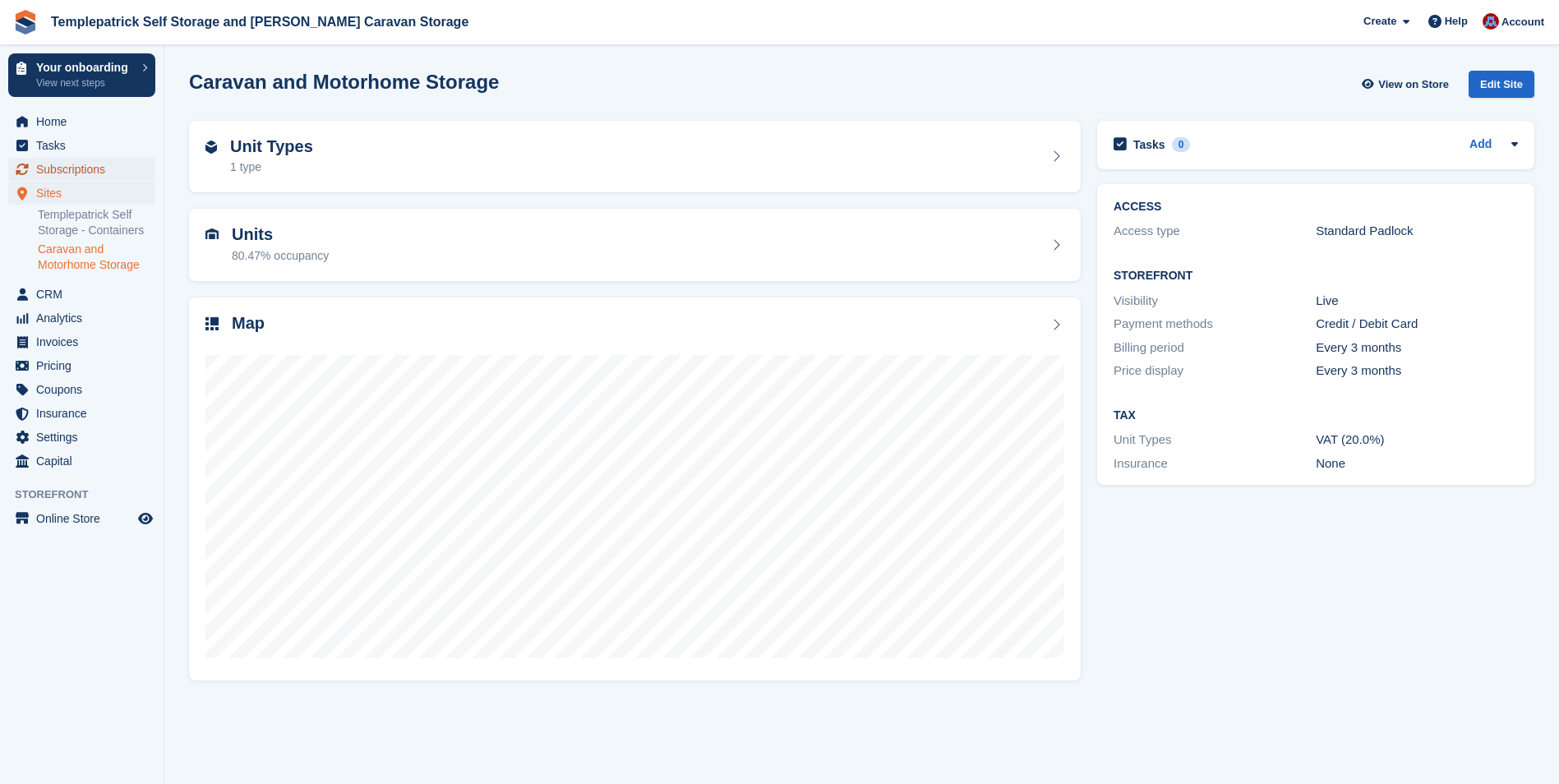
click at [78, 167] on span "Subscriptions" at bounding box center [85, 169] width 98 height 23
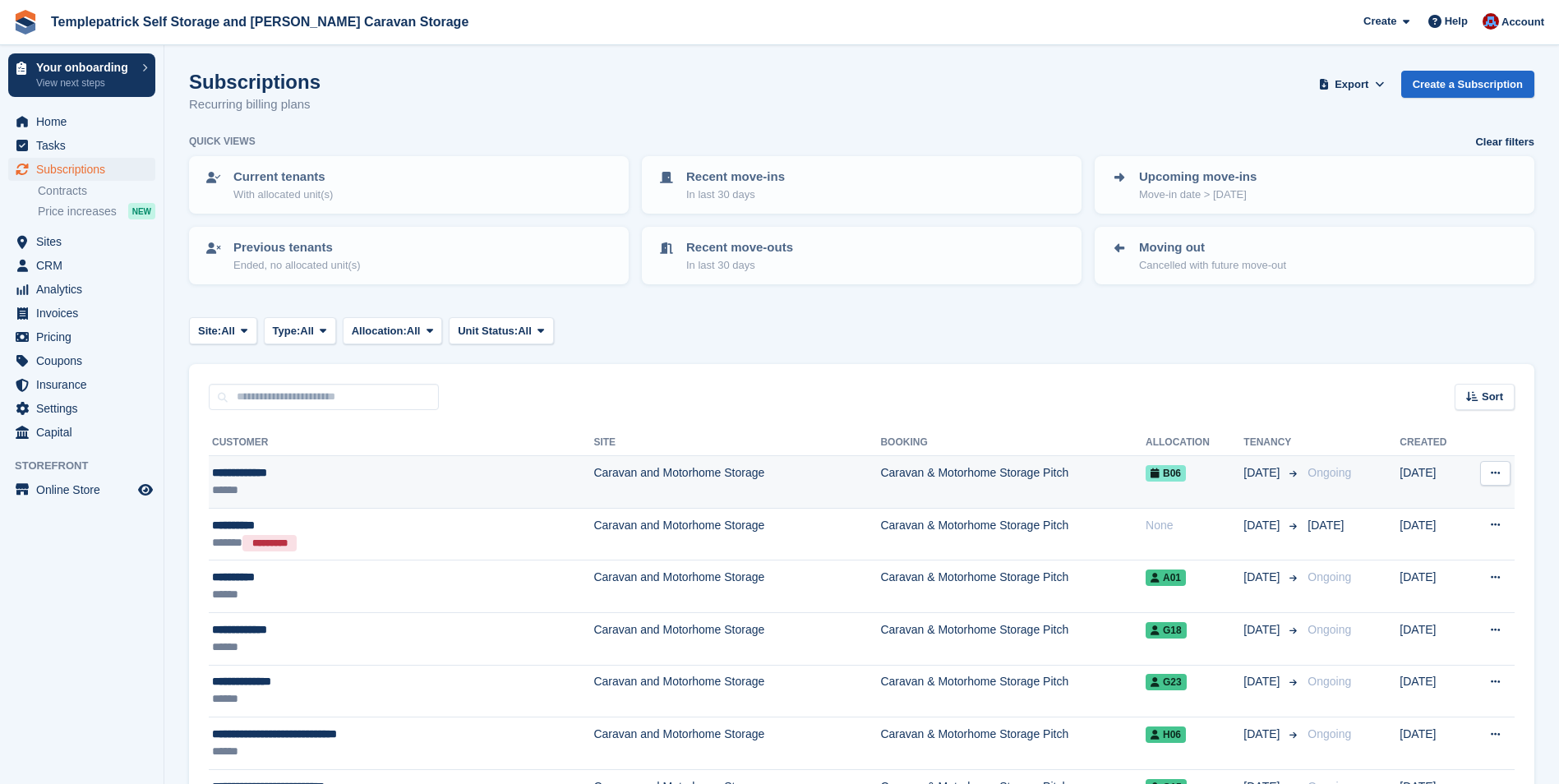
click at [253, 475] on div "**********" at bounding box center [347, 472] width 270 height 17
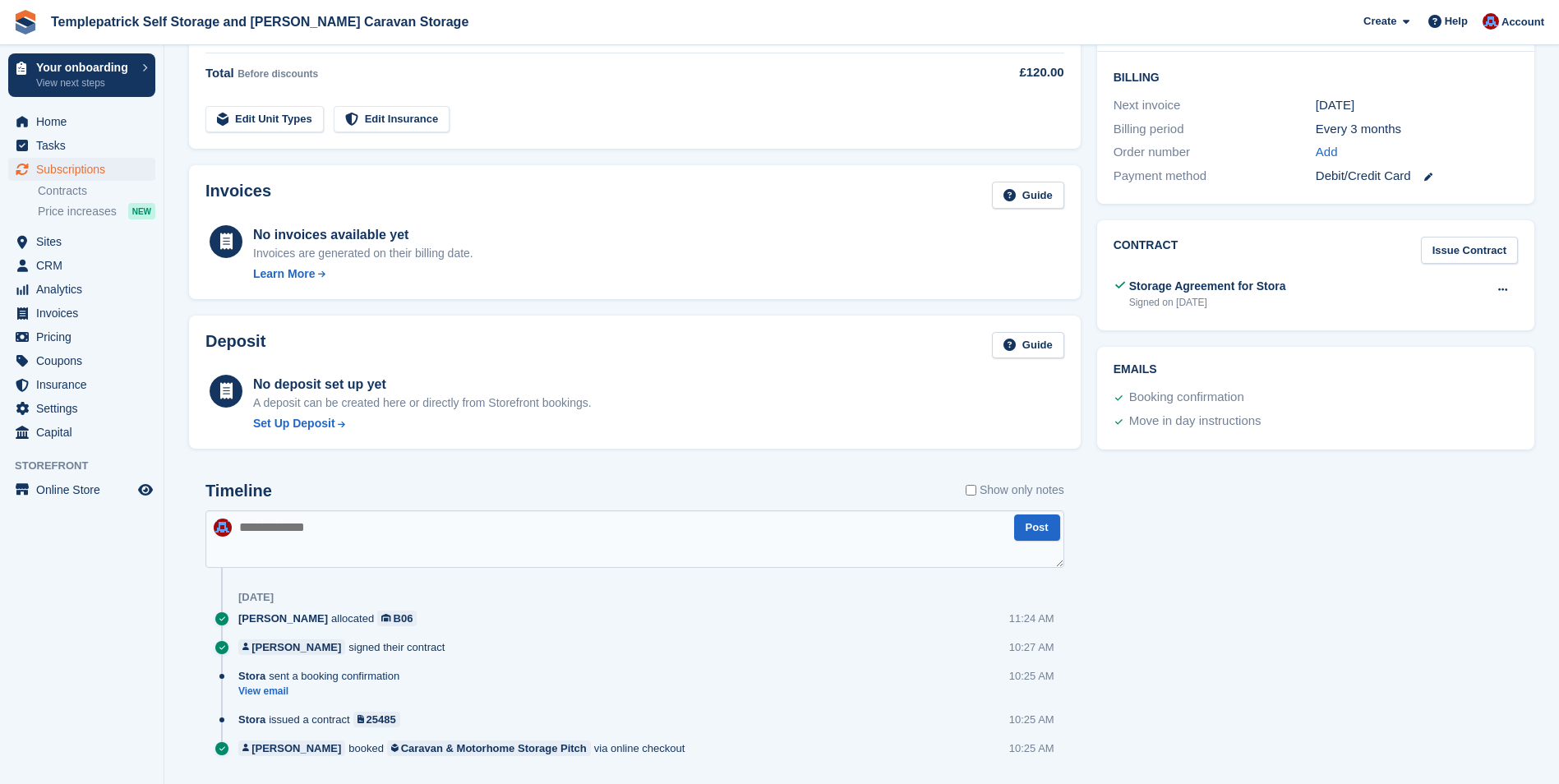
scroll to position [411, 0]
